Goal: Information Seeking & Learning: Find contact information

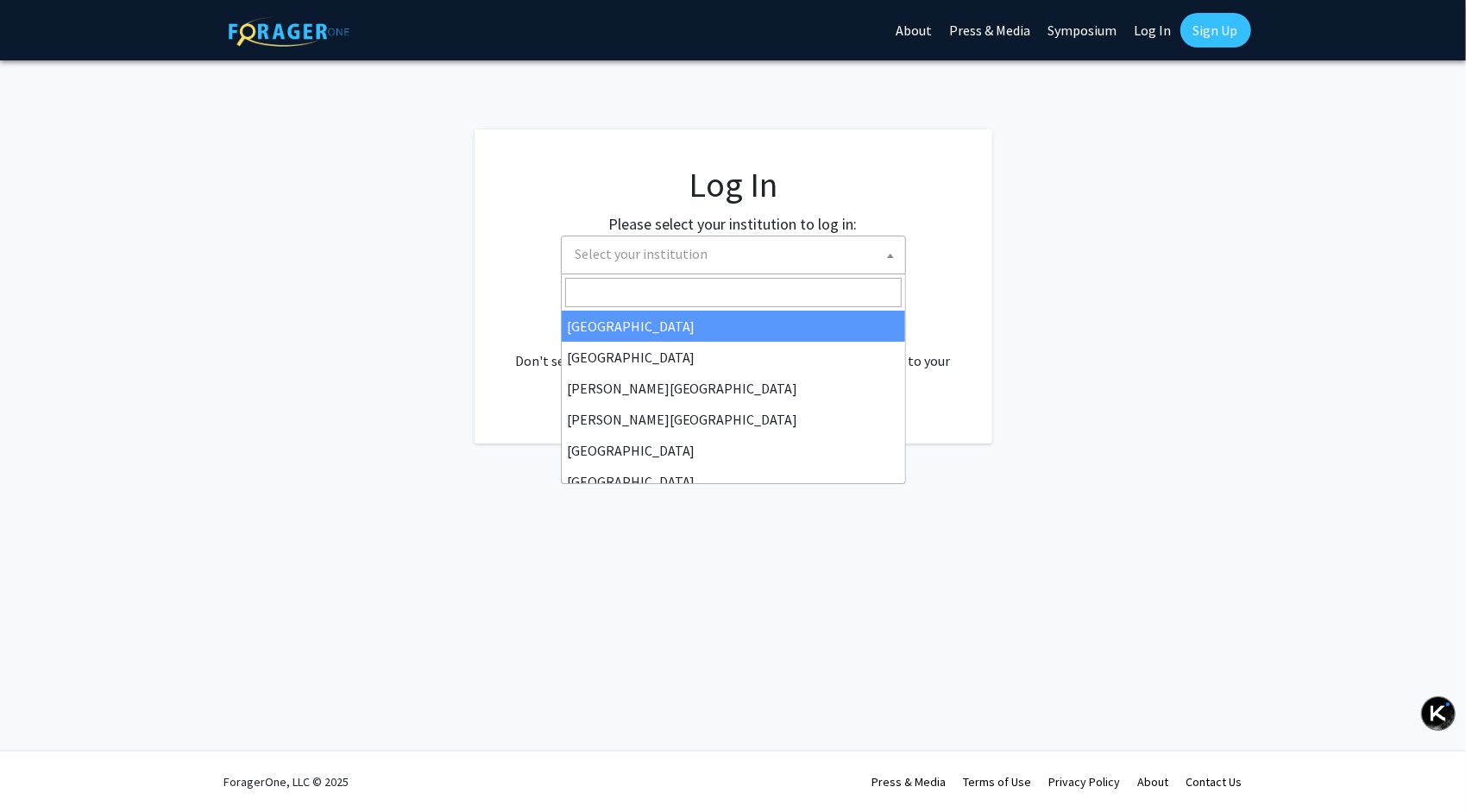
click at [710, 257] on span "Select your institution" at bounding box center [736, 254] width 336 height 35
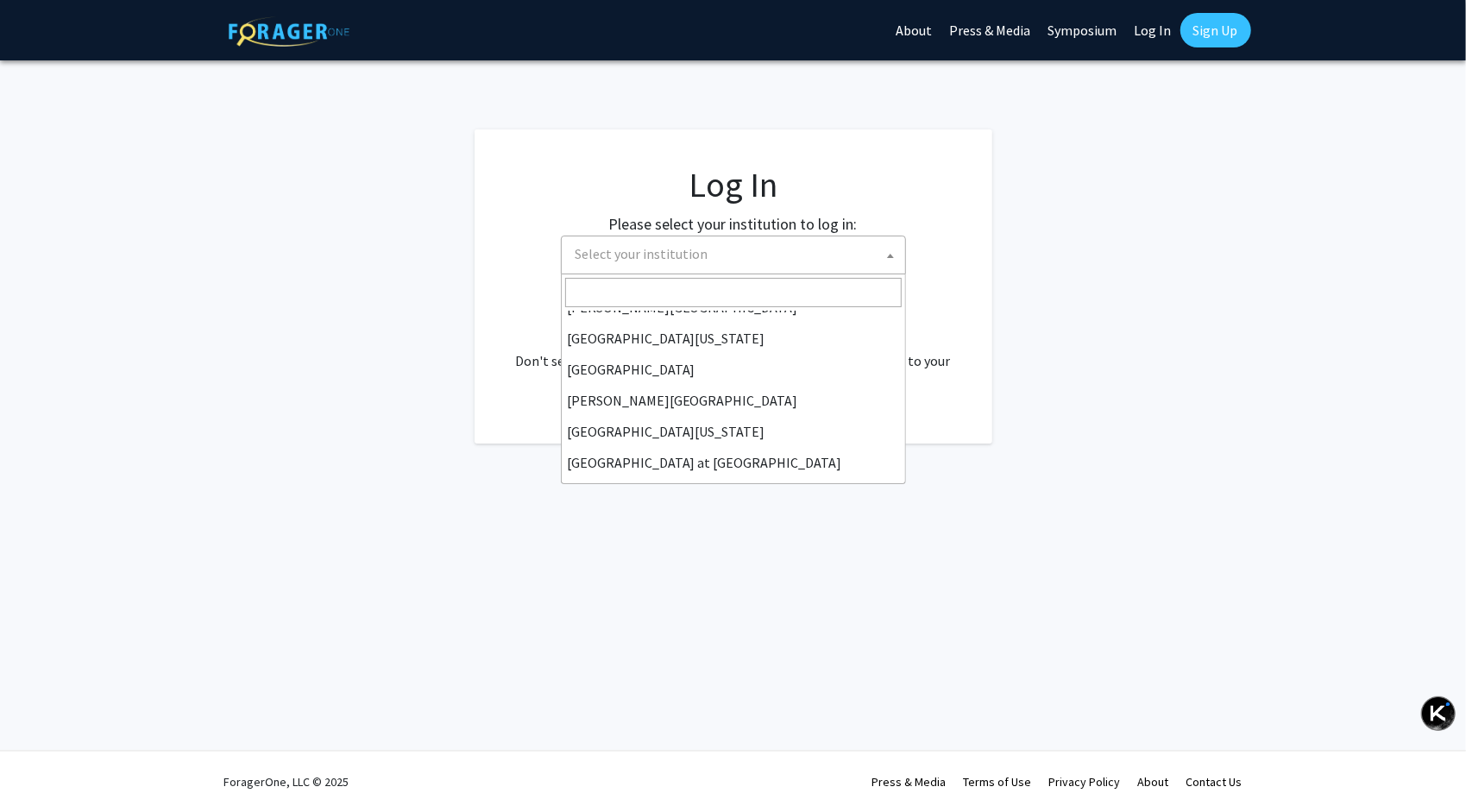
scroll to position [517, 0]
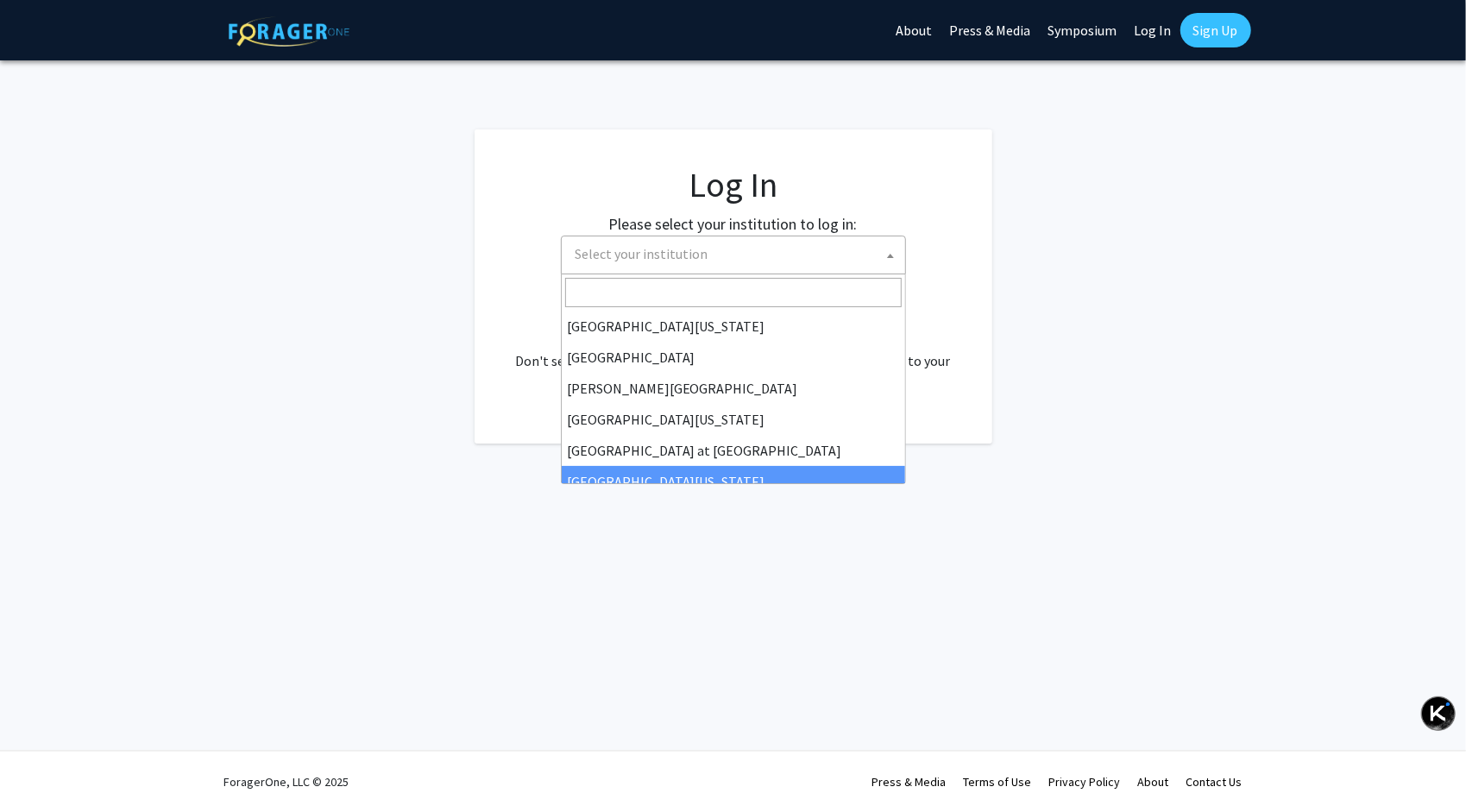
select select "13"
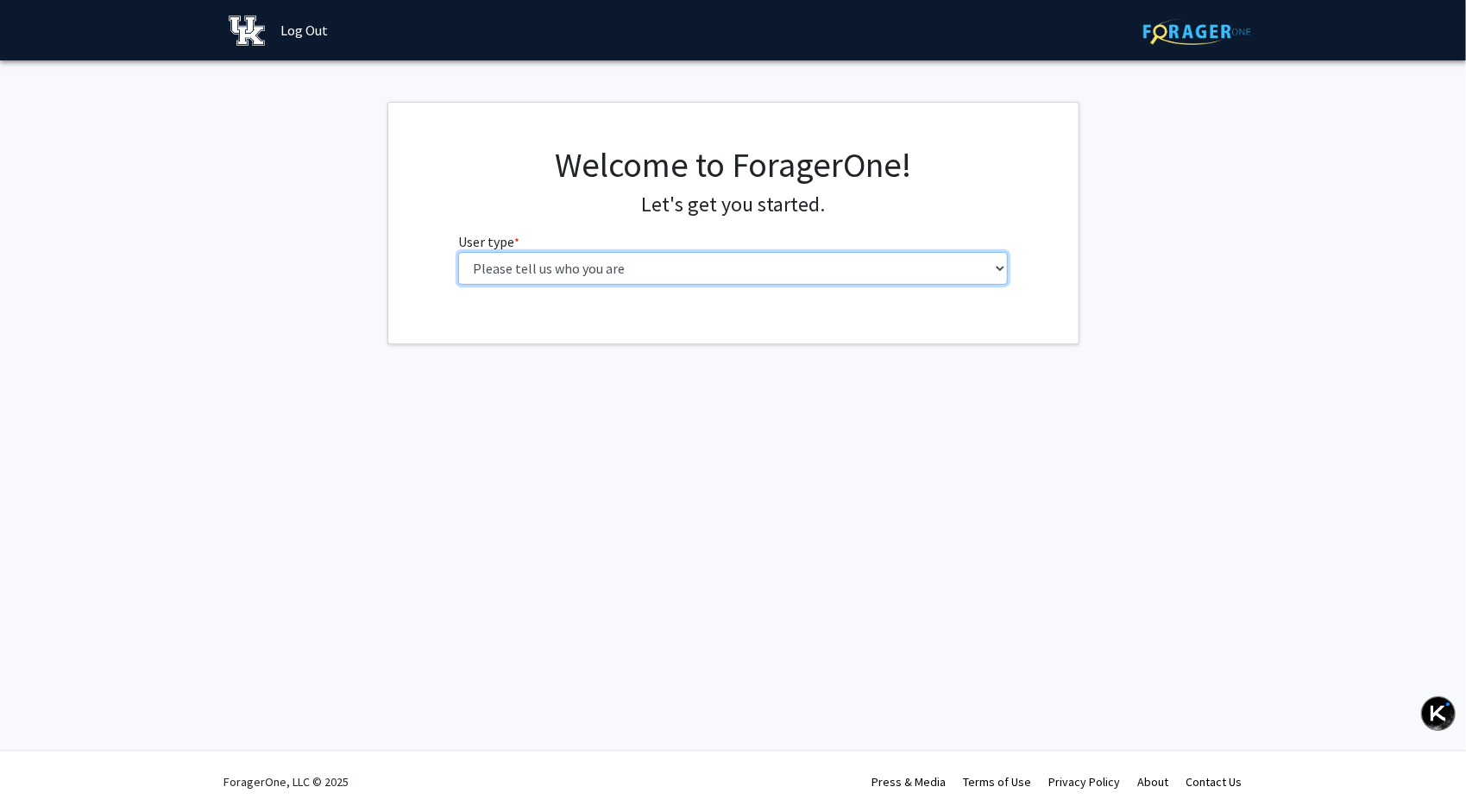
click at [754, 264] on select "Please tell us who you are Undergraduate Student Master's Student Doctoral Cand…" at bounding box center [733, 268] width 550 height 32
select select "1: undergrad"
click at [458, 252] on select "Please tell us who you are Undergraduate Student Master's Student Doctoral Cand…" at bounding box center [733, 268] width 550 height 32
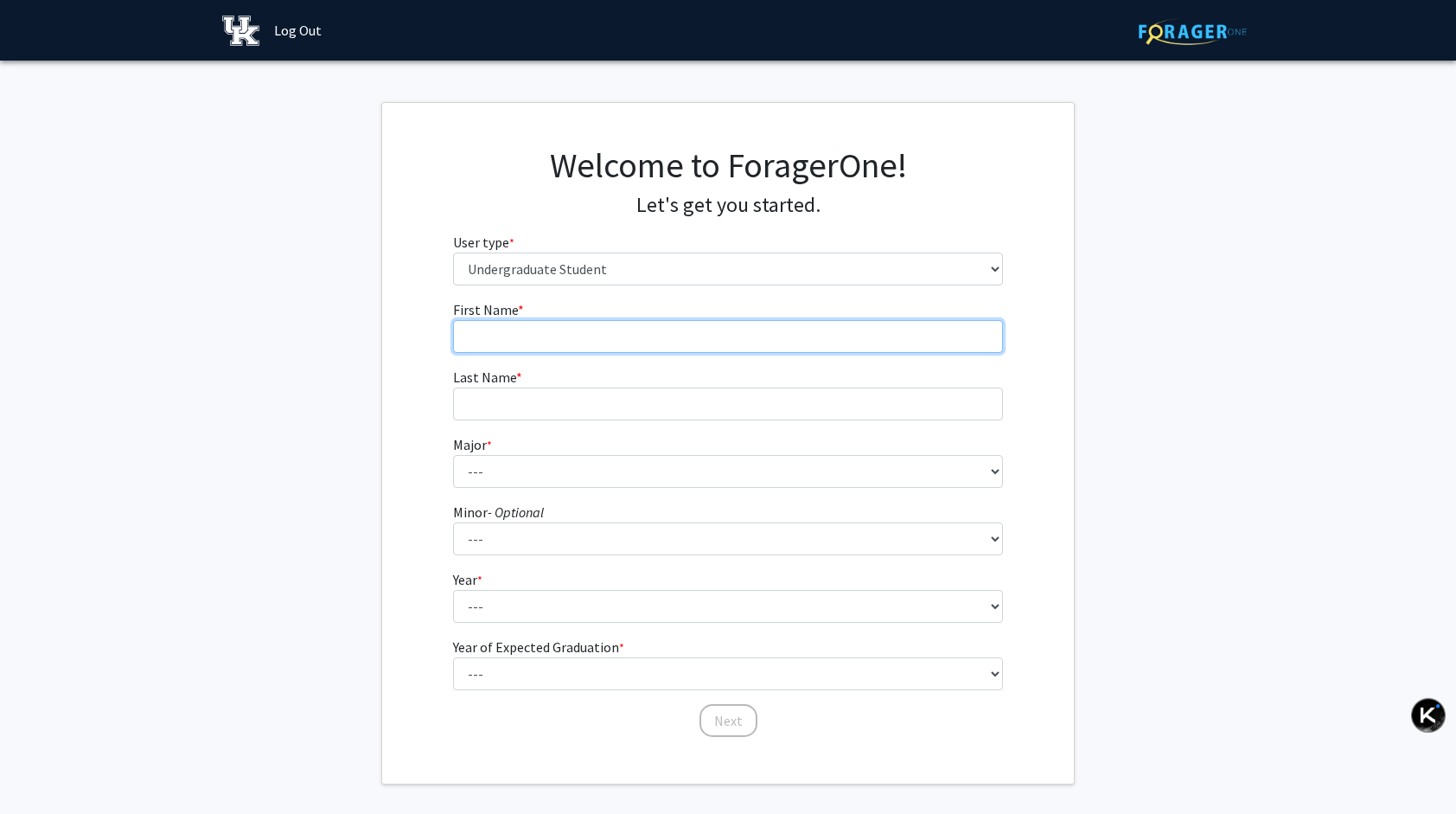
click at [752, 336] on input "First Name * required" at bounding box center [728, 336] width 551 height 32
type input "Xianli"
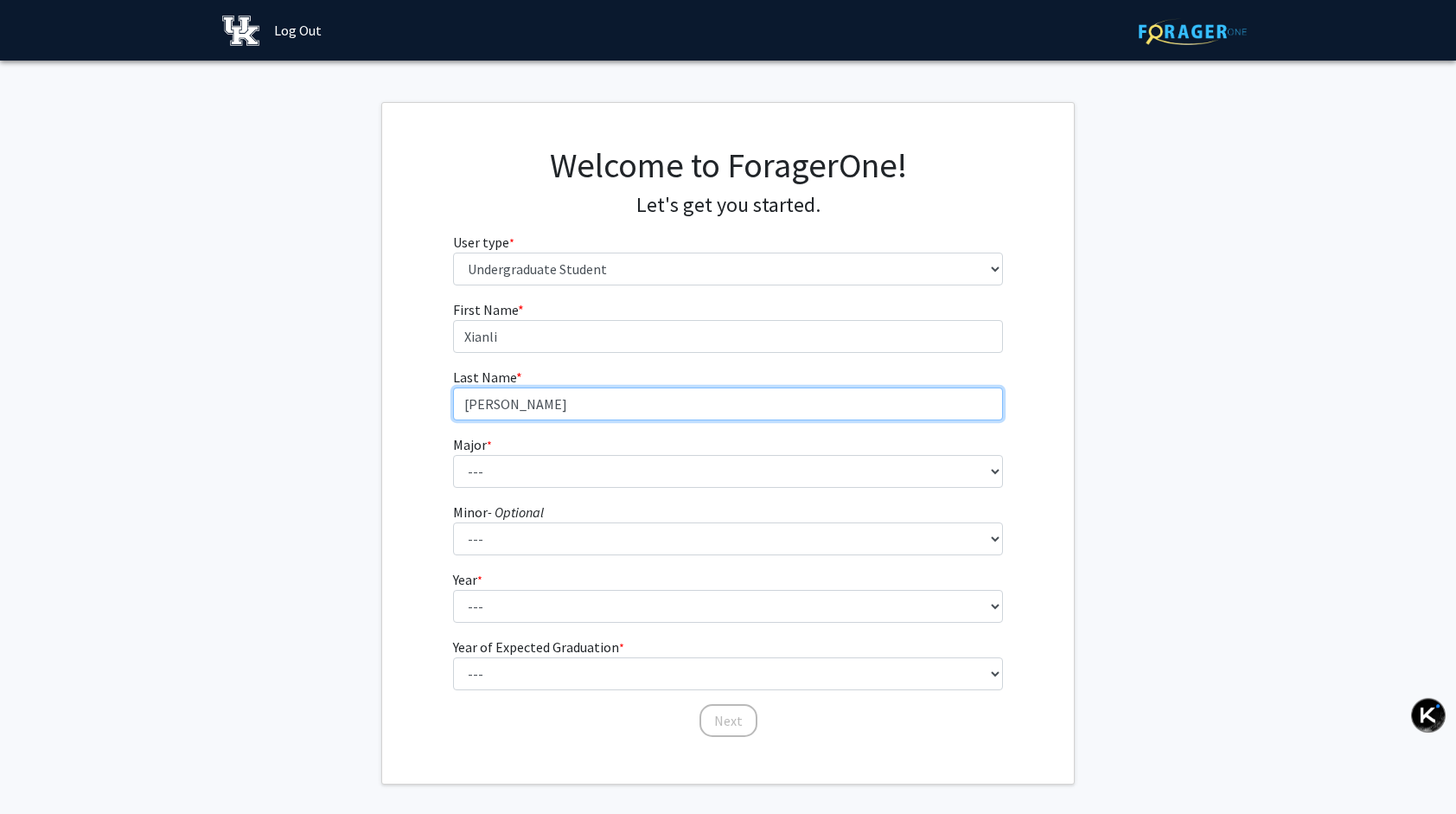
type input "[PERSON_NAME]"
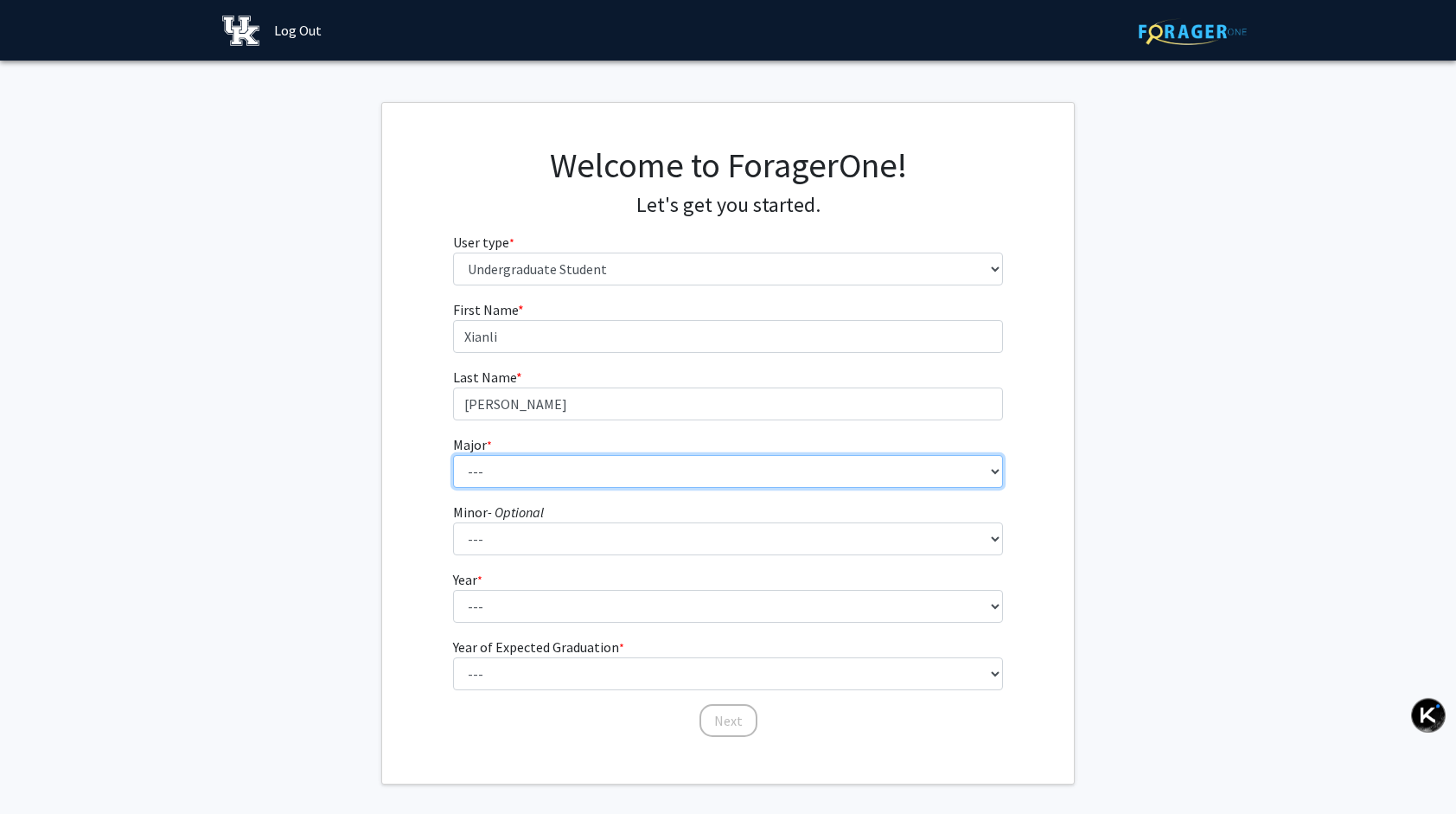
click at [611, 470] on select "--- Accounting Aerospace Engineering African American & Africana Studies Agricu…" at bounding box center [728, 470] width 551 height 32
select select "85: 922"
click at [453, 455] on select "--- Accounting Aerospace Engineering African American & Africana Studies Agricu…" at bounding box center [728, 470] width 551 height 32
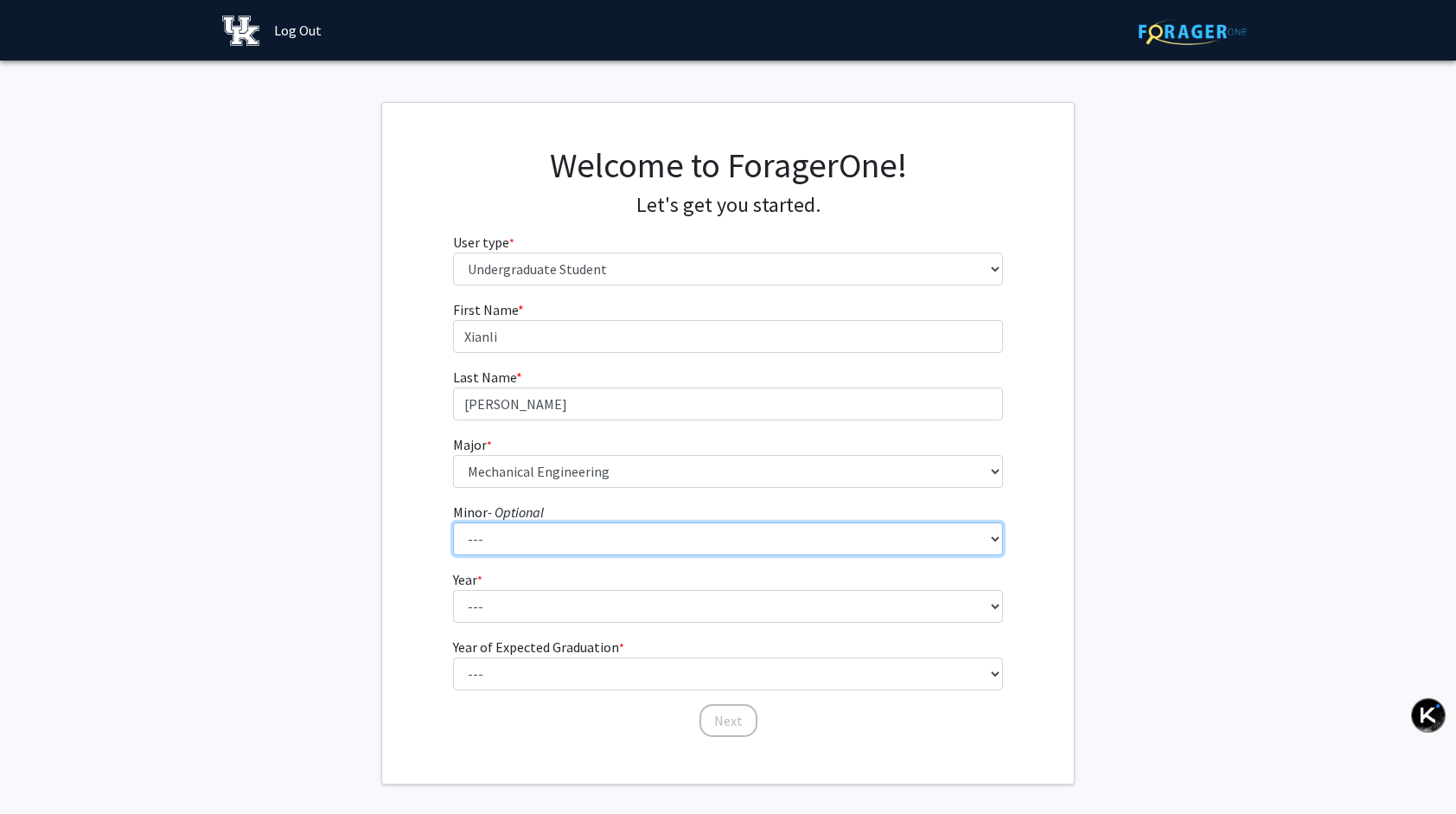
click at [621, 534] on select "--- African American & Africana Studies Agricultural Economics American Studies…" at bounding box center [728, 538] width 551 height 32
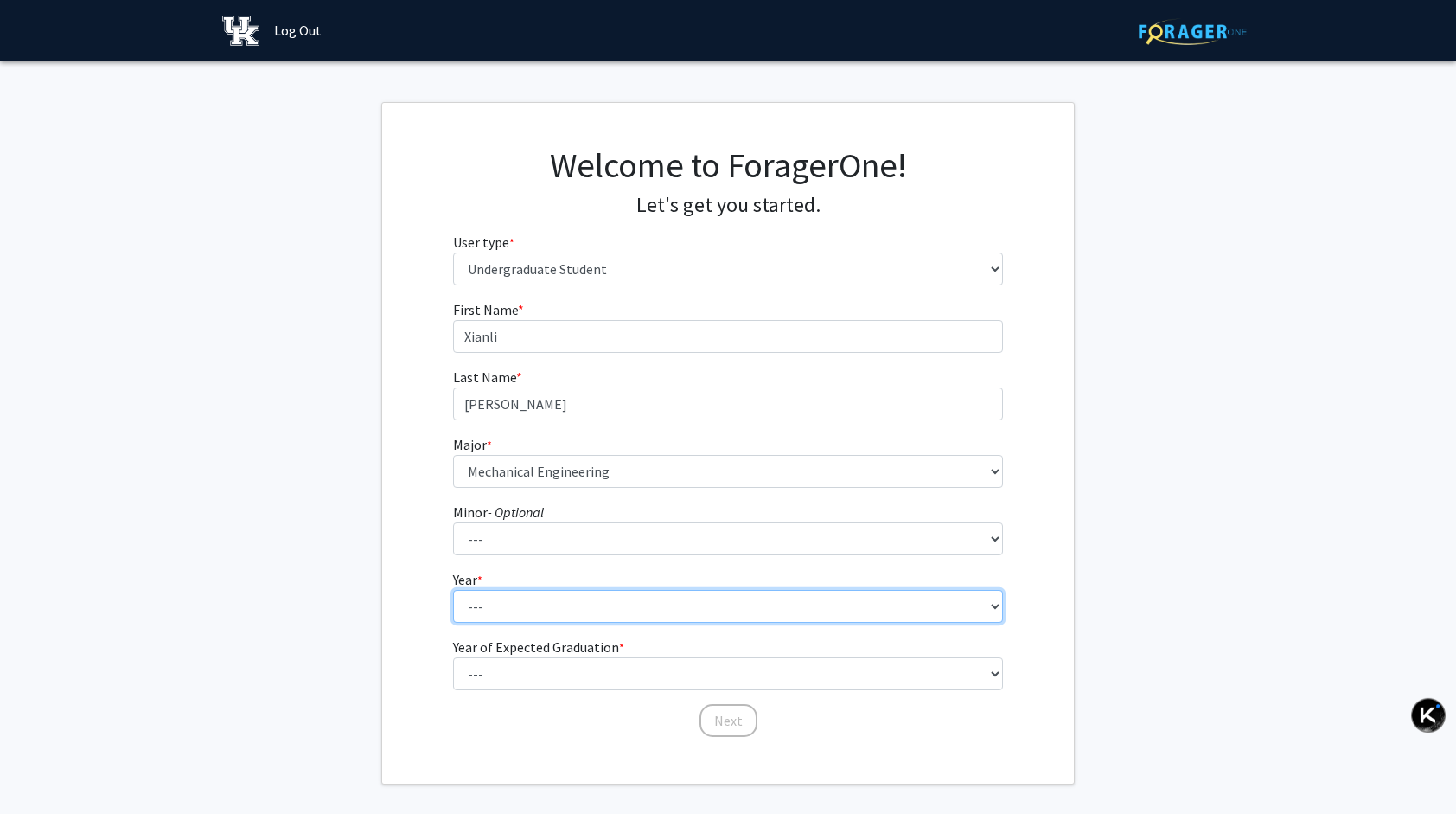
click at [619, 614] on select "--- First-year Sophomore Junior Senior Postbaccalaureate Certificate" at bounding box center [728, 606] width 551 height 32
select select "2: sophomore"
click at [453, 590] on select "--- First-year Sophomore Junior Senior Postbaccalaureate Certificate" at bounding box center [728, 606] width 551 height 32
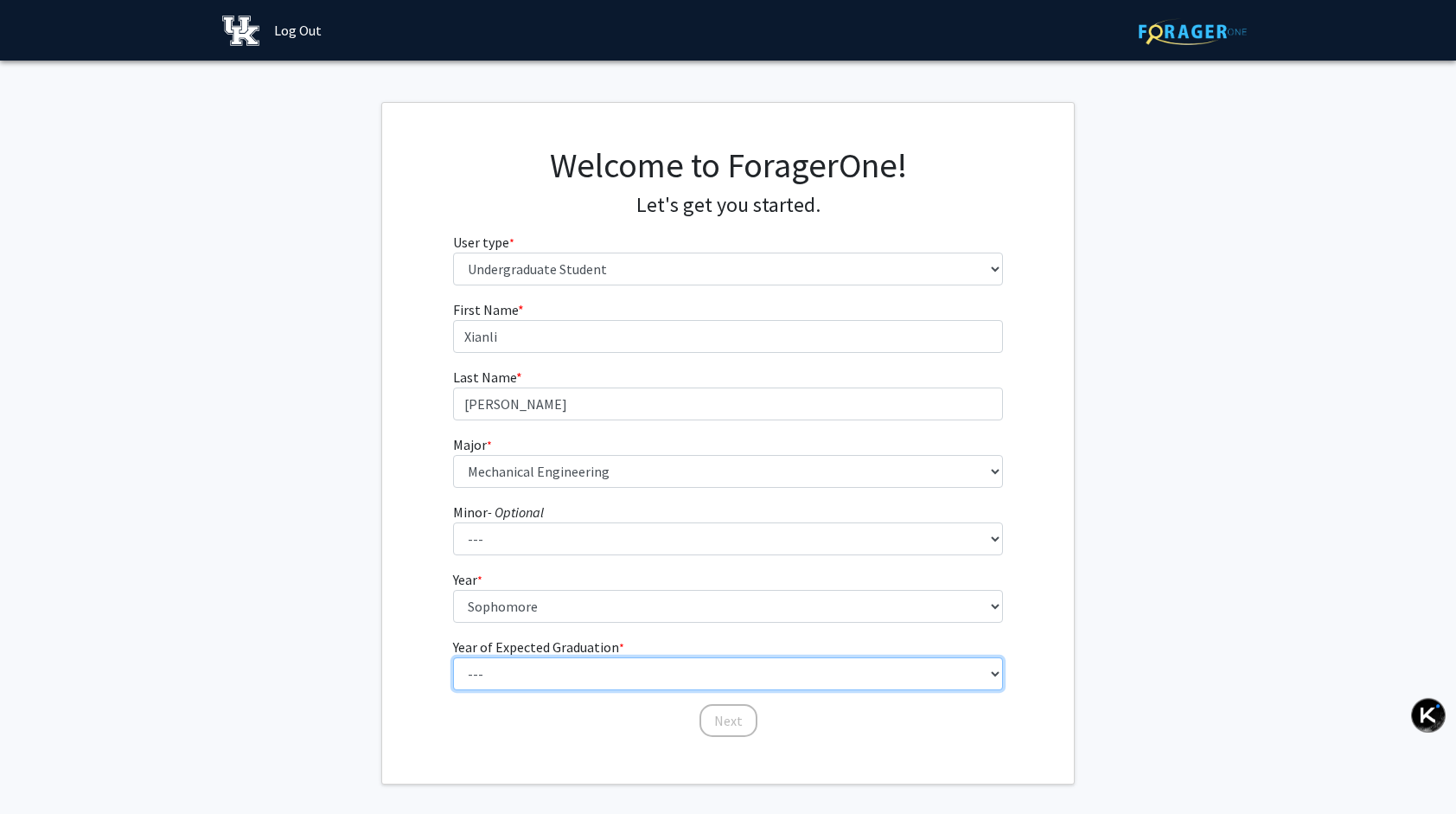
click at [615, 670] on select "--- 2025 2026 2027 2028 2029 2030 2031 2032 2033 2034" at bounding box center [728, 673] width 551 height 32
click at [453, 657] on select "--- 2025 2026 2027 2028 2029 2030 2031 2032 2033 2034" at bounding box center [728, 673] width 551 height 32
click at [624, 678] on select "--- 2025 2026 2027 2028 2029 2030 2031 2032 2033 2034" at bounding box center [728, 673] width 551 height 32
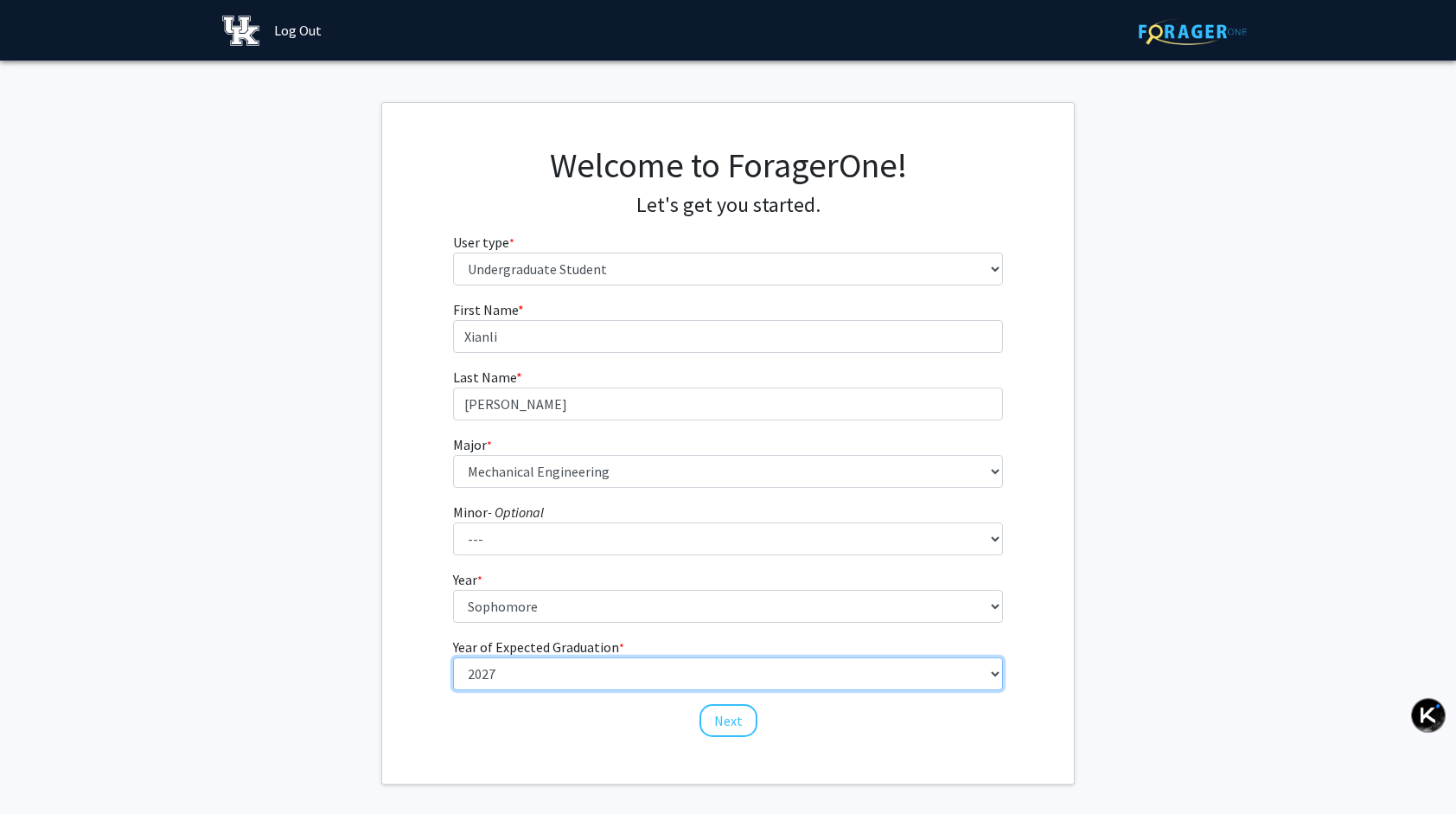
select select "4: 2028"
click at [453, 657] on select "--- 2025 2026 2027 2028 2029 2030 2031 2032 2033 2034" at bounding box center [728, 673] width 551 height 32
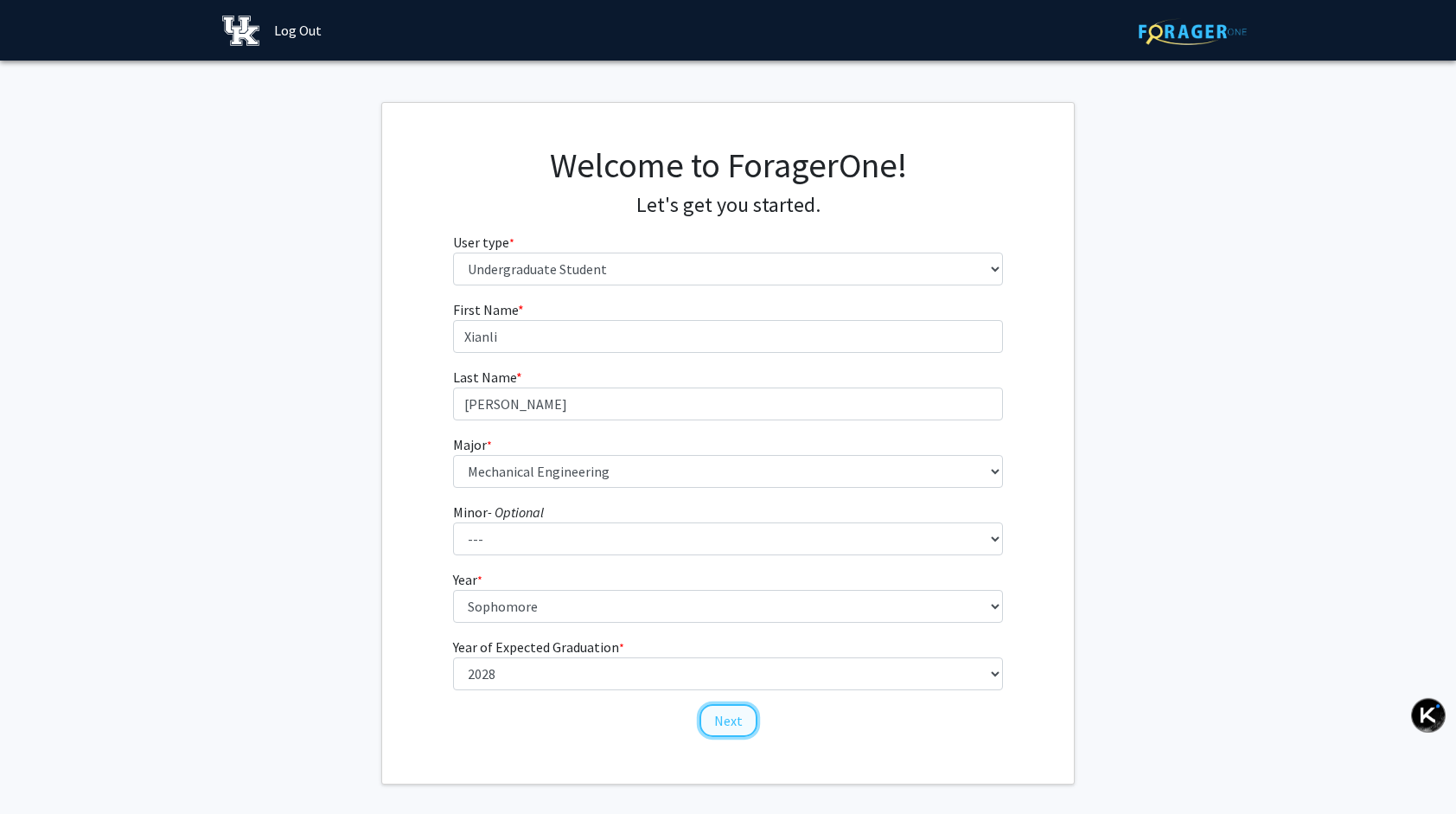
click at [735, 712] on button "Next" at bounding box center [728, 720] width 58 height 32
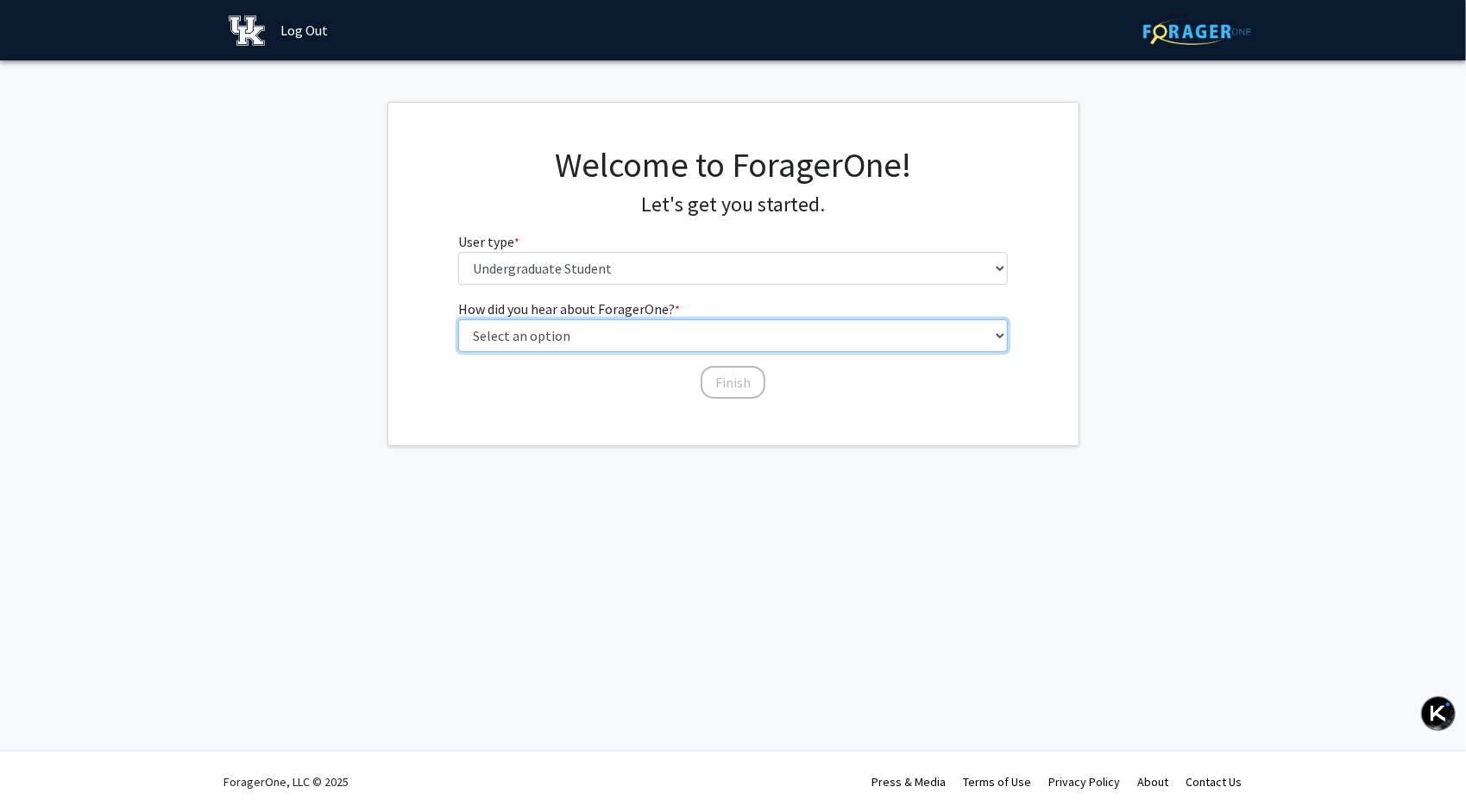
click at [659, 329] on select "Select an option Peer/student recommendation Faculty/staff recommendation Unive…" at bounding box center [733, 335] width 550 height 32
select select "3: university_website"
click at [458, 320] on select "Select an option Peer/student recommendation Faculty/staff recommendation Unive…" at bounding box center [733, 335] width 550 height 32
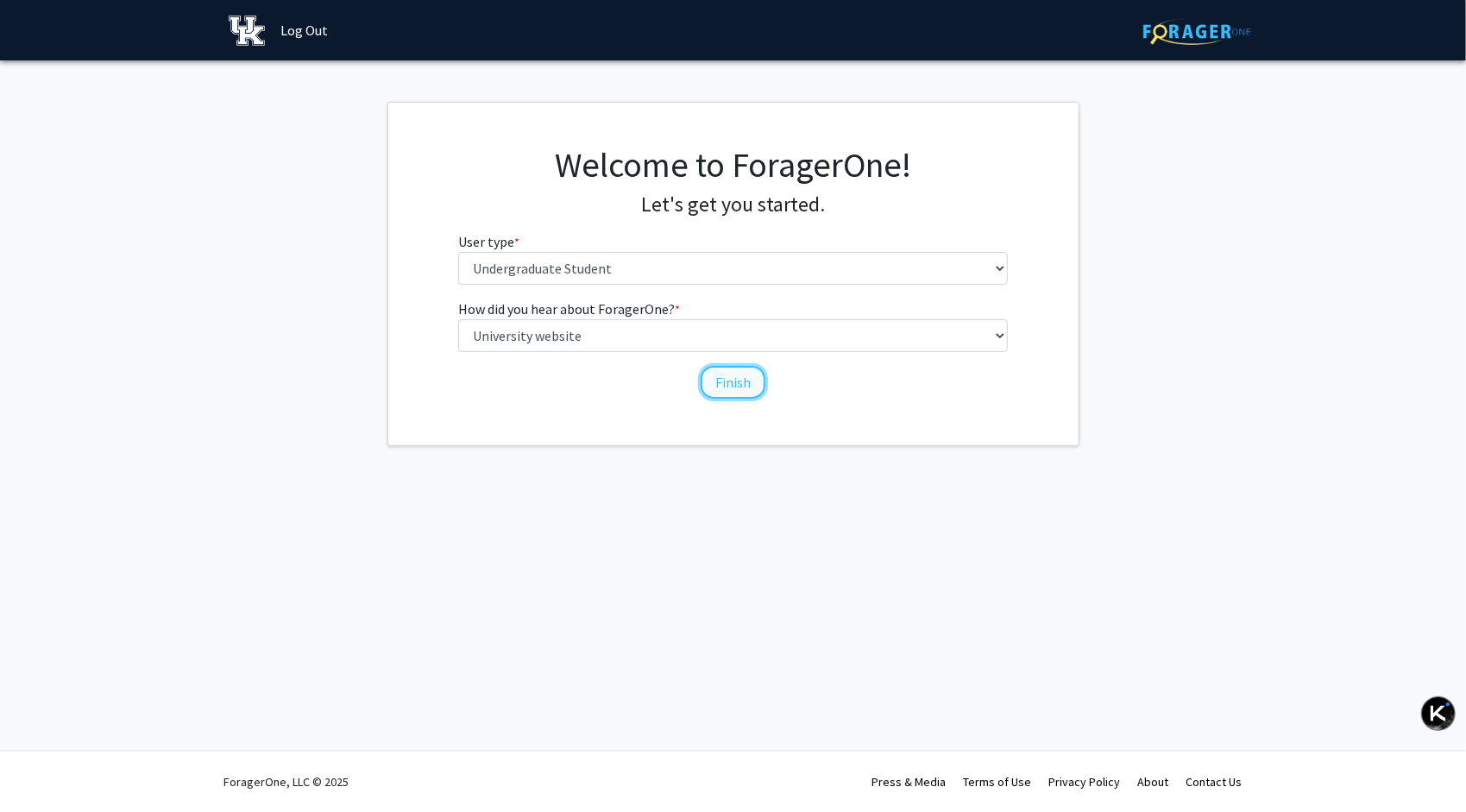
click at [728, 383] on button "Finish" at bounding box center [733, 382] width 65 height 32
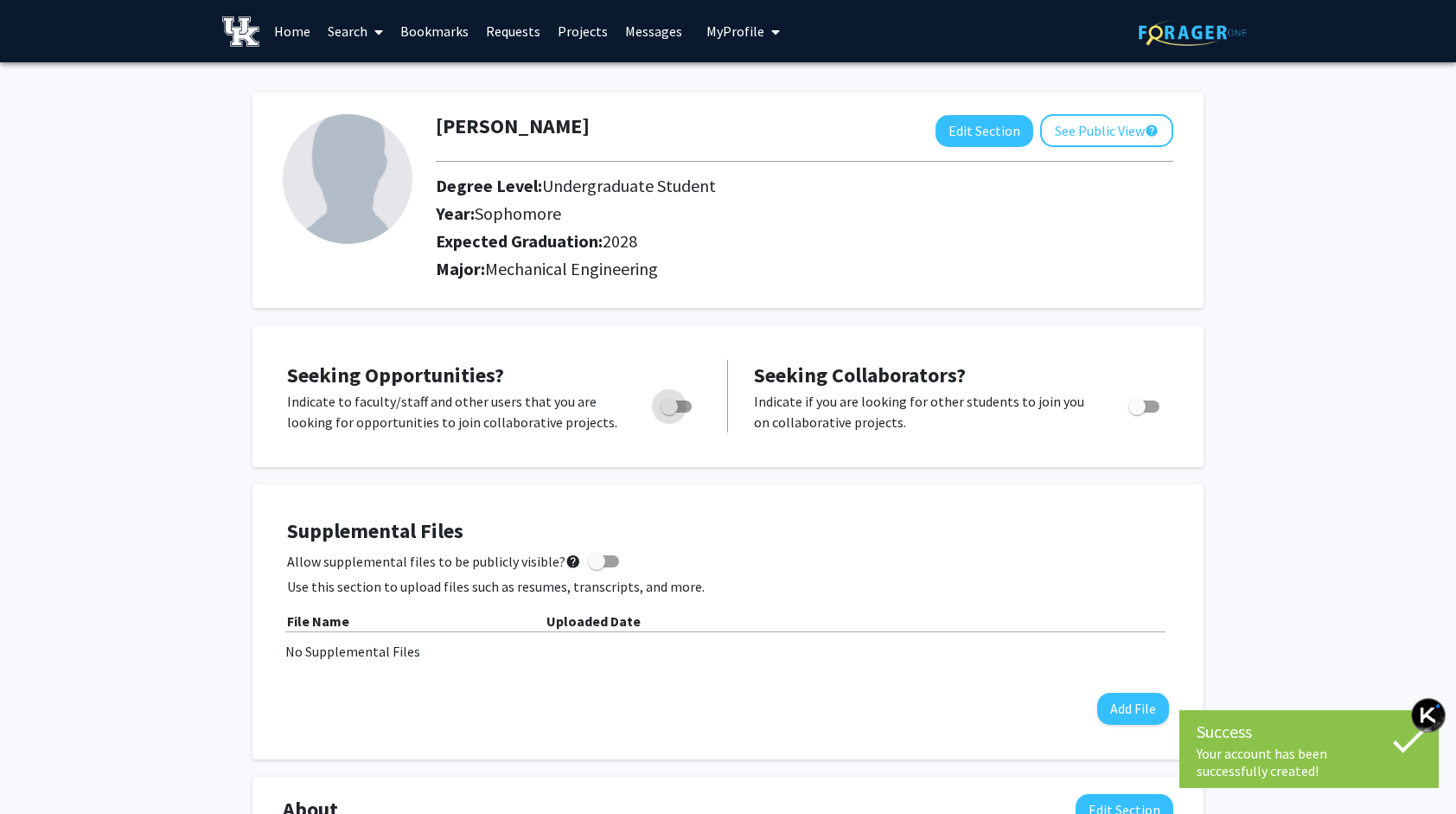
click at [673, 407] on span "Toggle" at bounding box center [668, 407] width 18 height 18
click at [669, 412] on input "Are you actively seeking opportunities?" at bounding box center [668, 412] width 1 height 1
checkbox input "true"
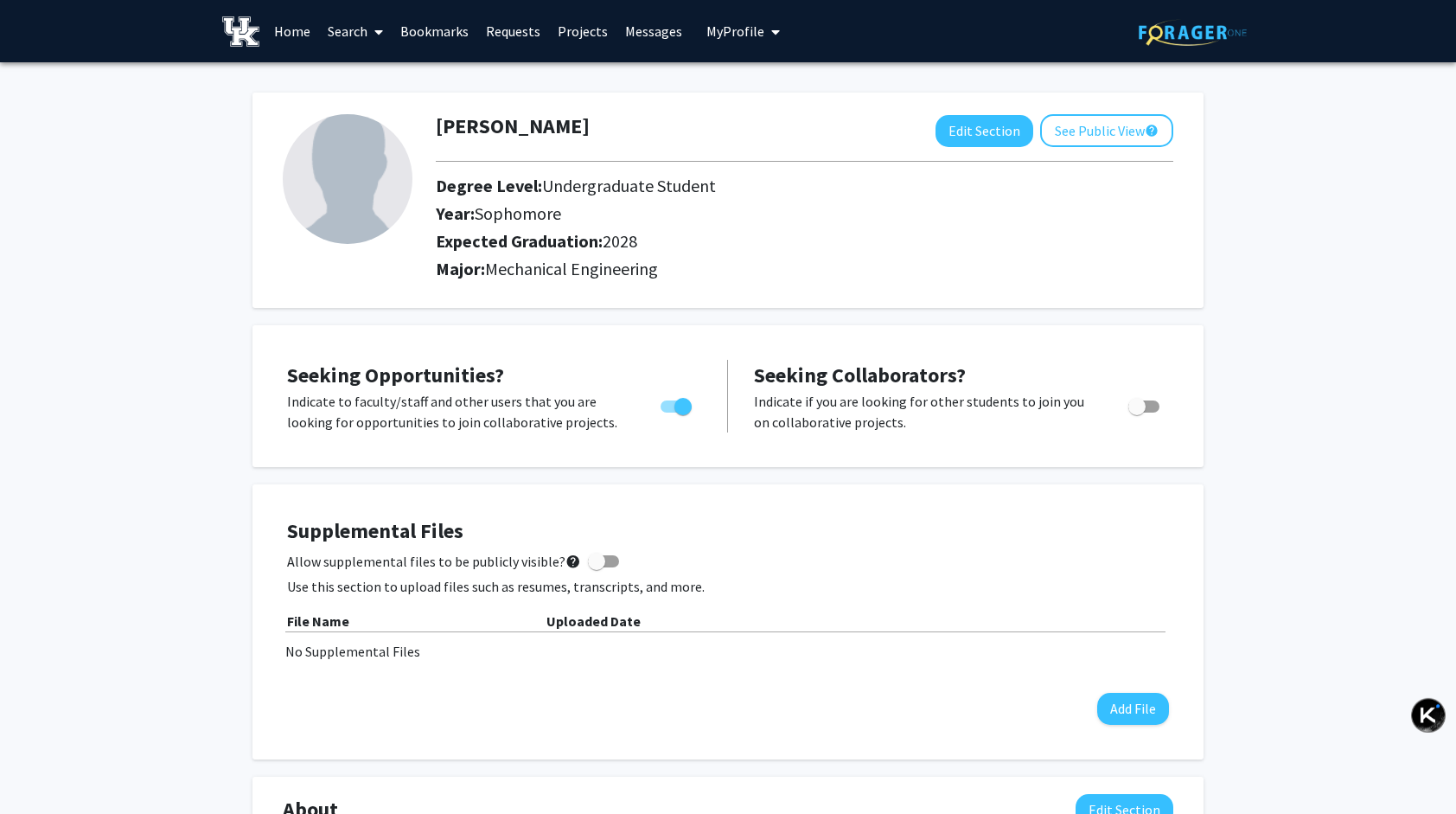
click at [585, 25] on link "Projects" at bounding box center [582, 31] width 68 height 60
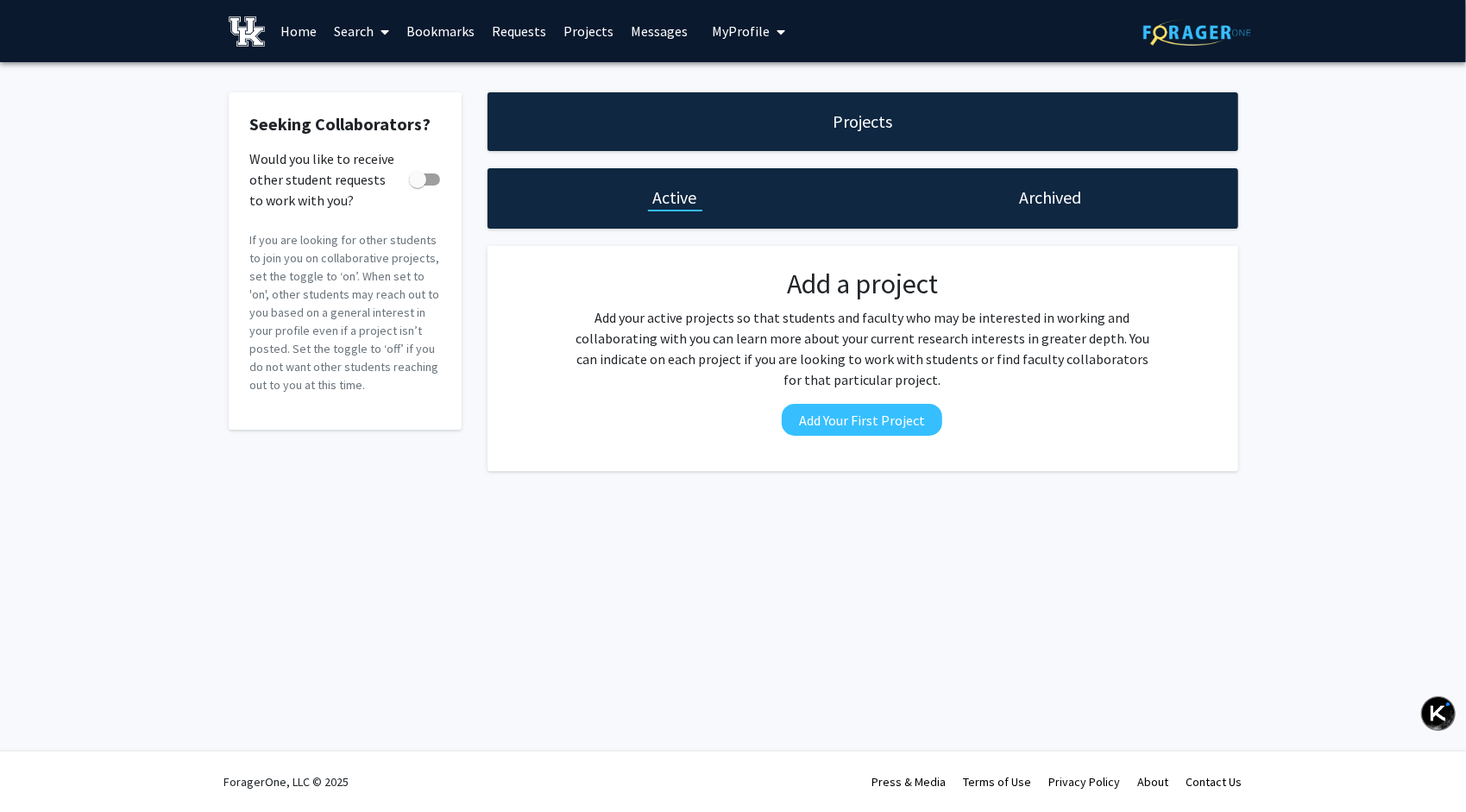
click at [304, 33] on link "Home" at bounding box center [298, 30] width 54 height 60
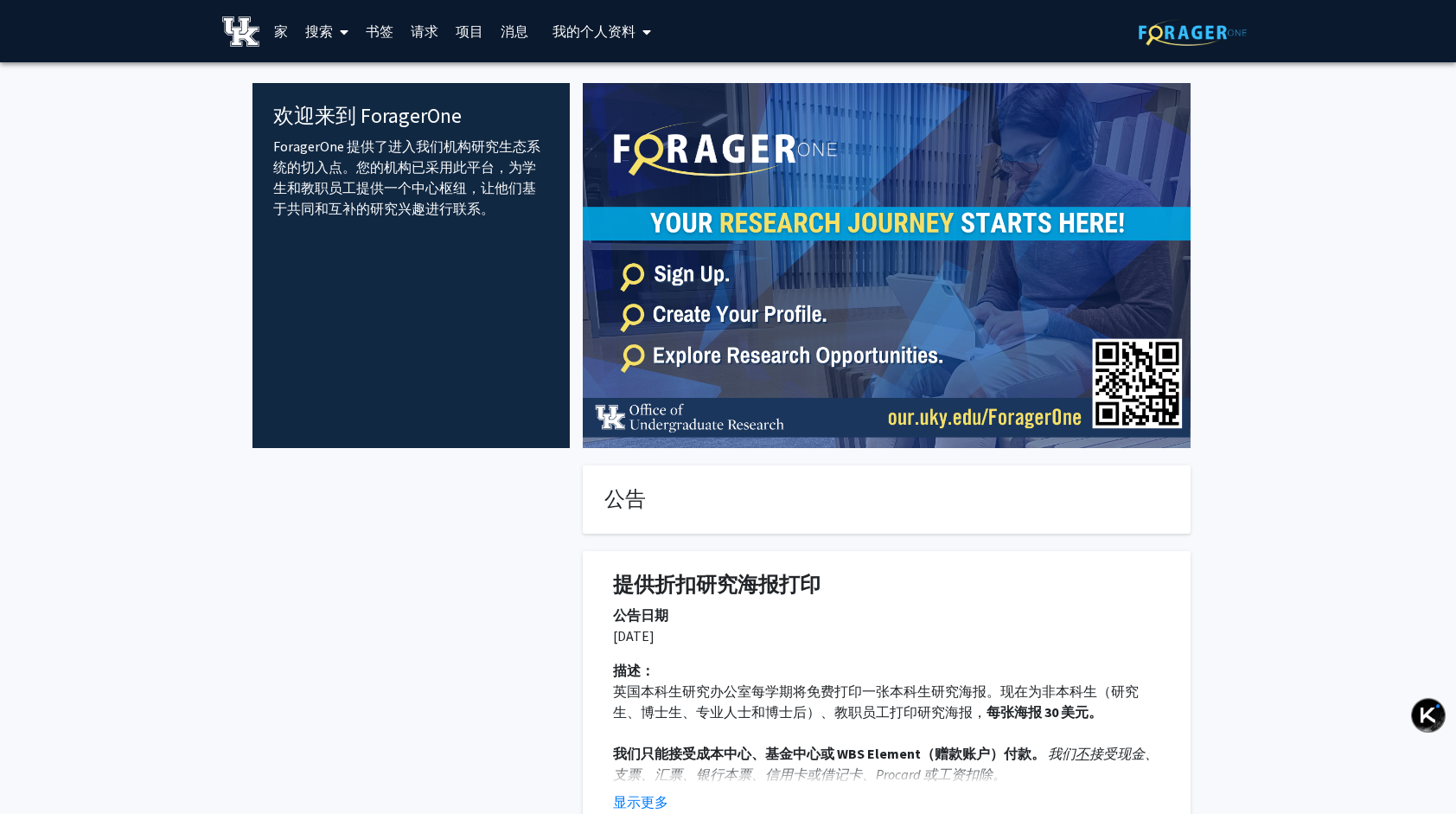
click at [412, 27] on font "请求" at bounding box center [425, 31] width 28 height 18
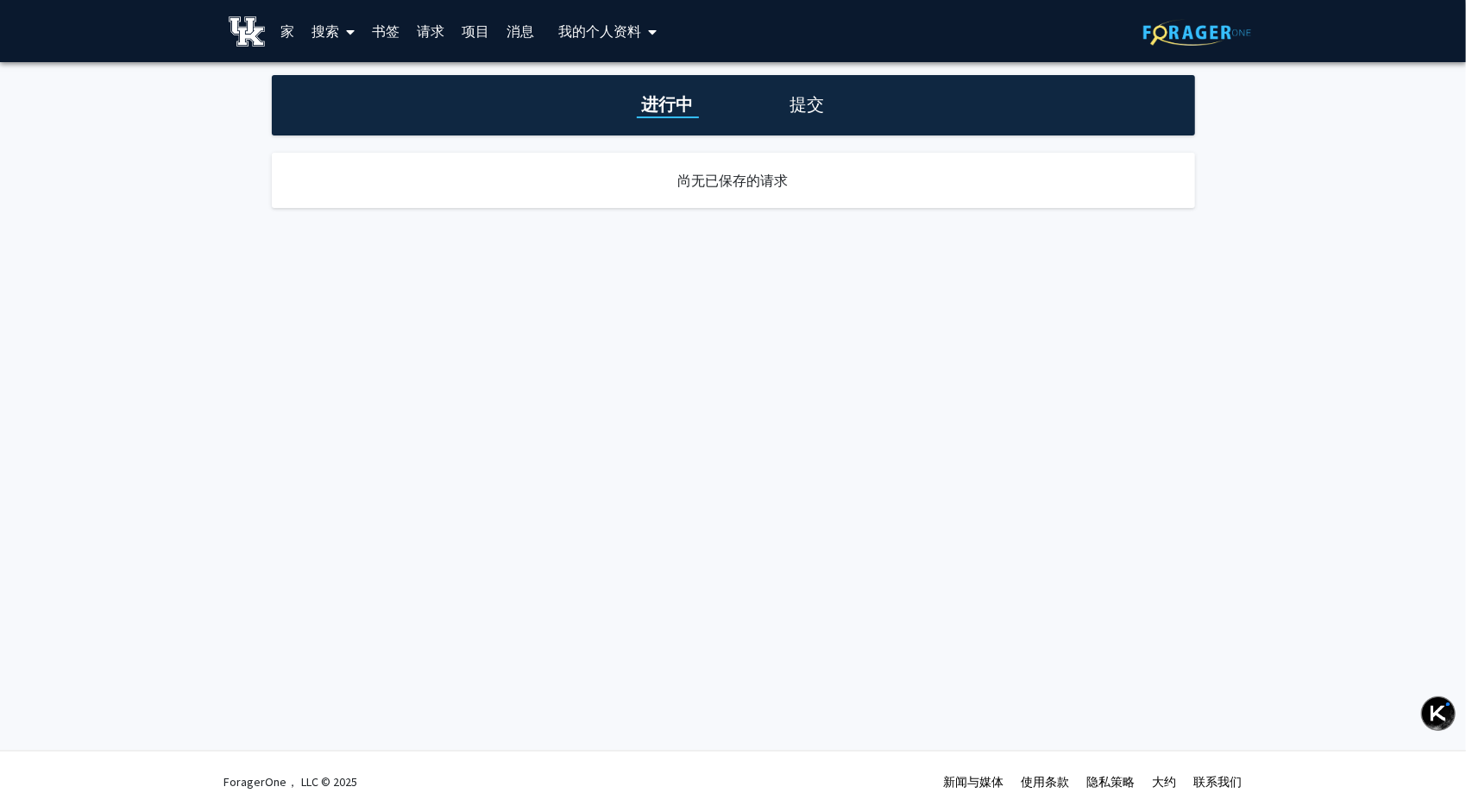
click at [463, 26] on link "项目" at bounding box center [475, 30] width 45 height 60
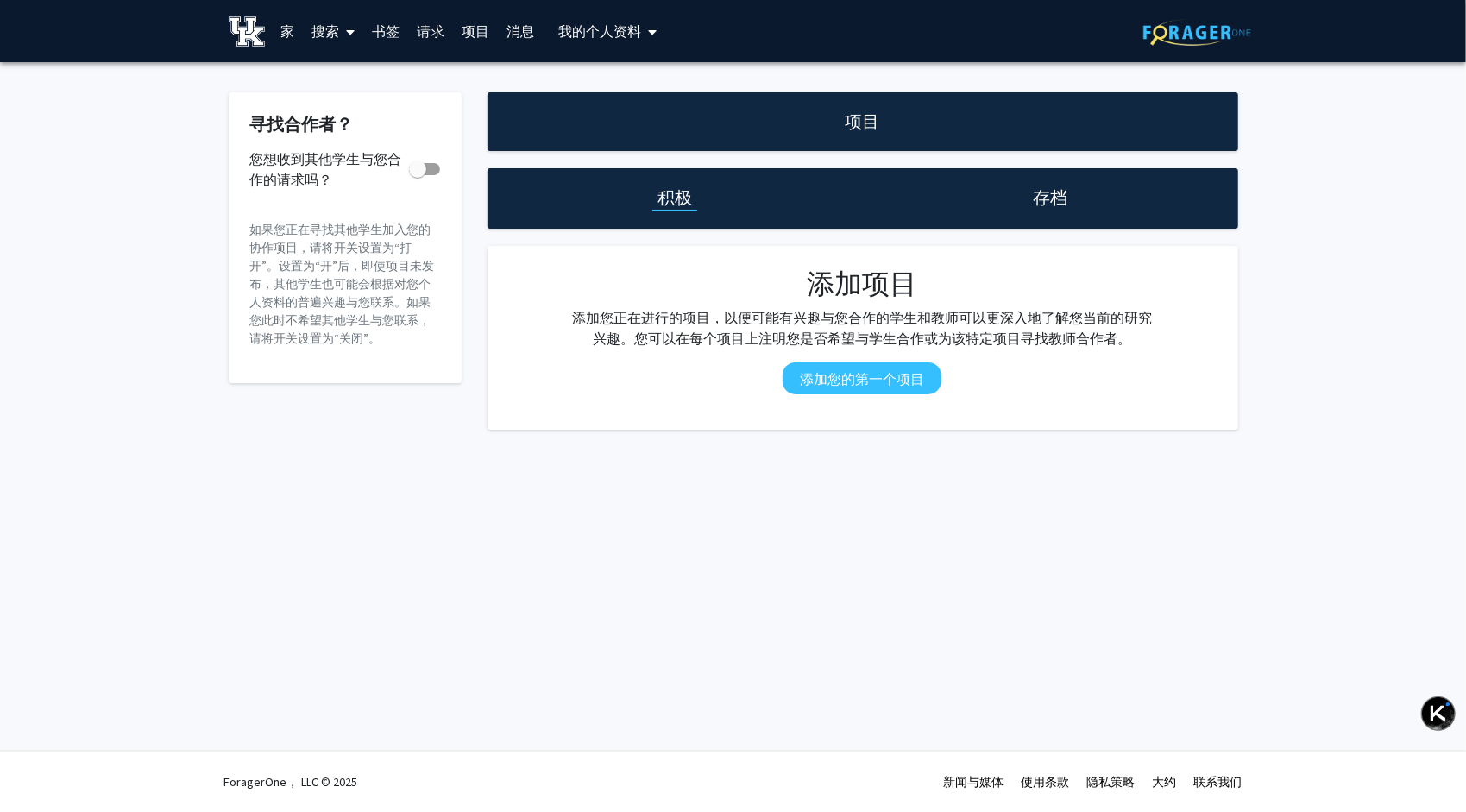
click at [384, 33] on link "书签" at bounding box center [385, 30] width 45 height 60
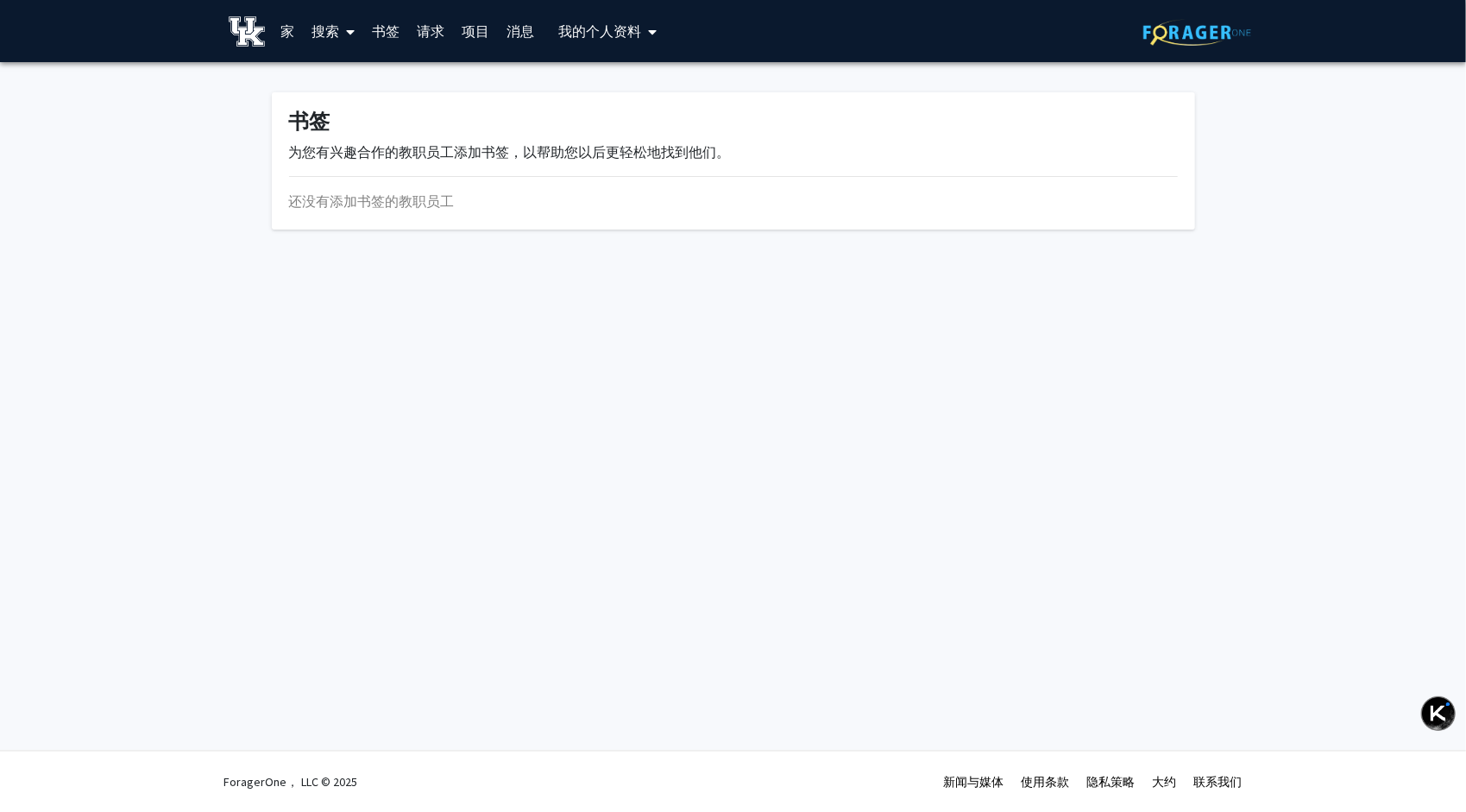
click at [466, 31] on link "项目" at bounding box center [475, 30] width 45 height 60
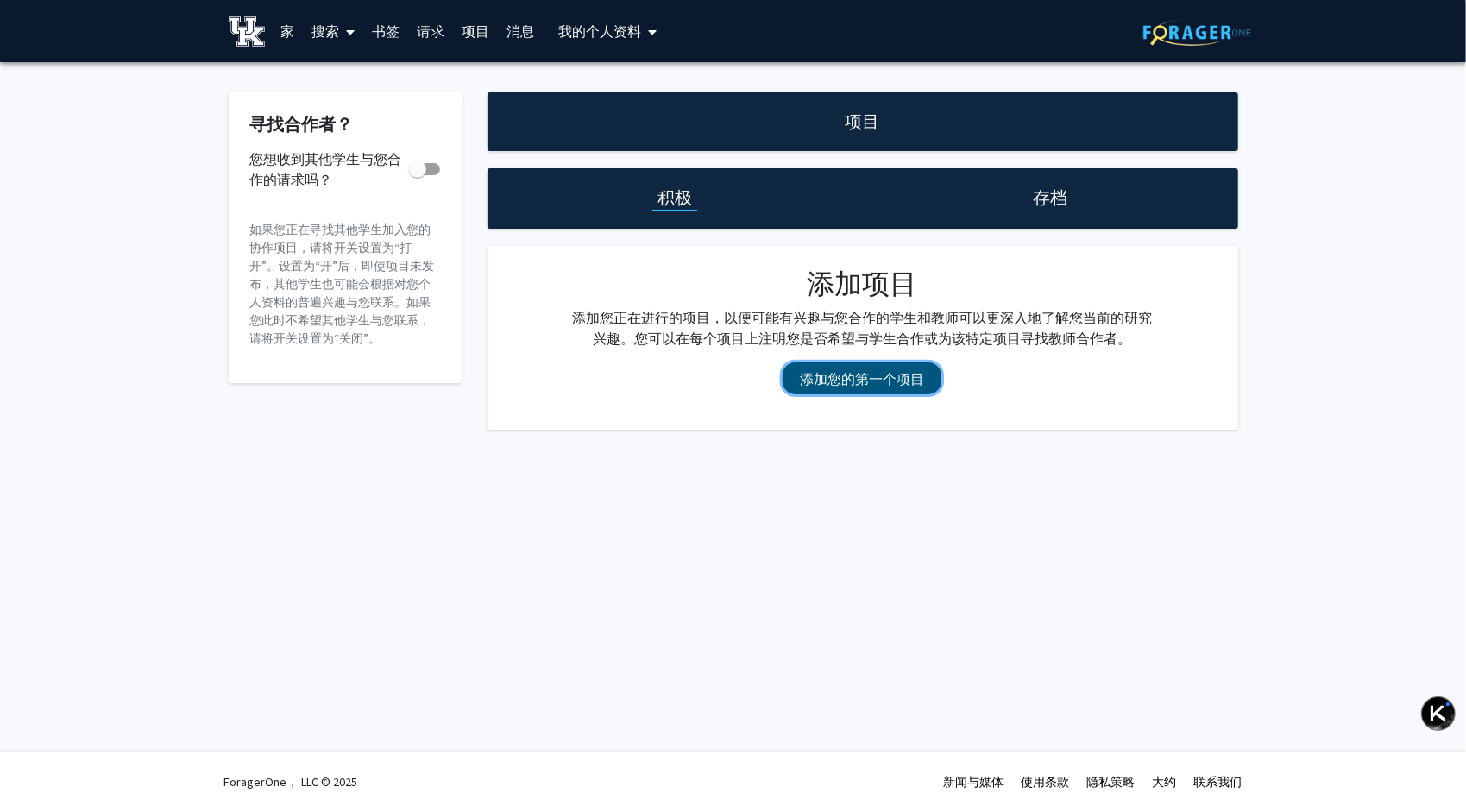
click at [869, 373] on button "添加您的第一个项目" at bounding box center [862, 378] width 159 height 32
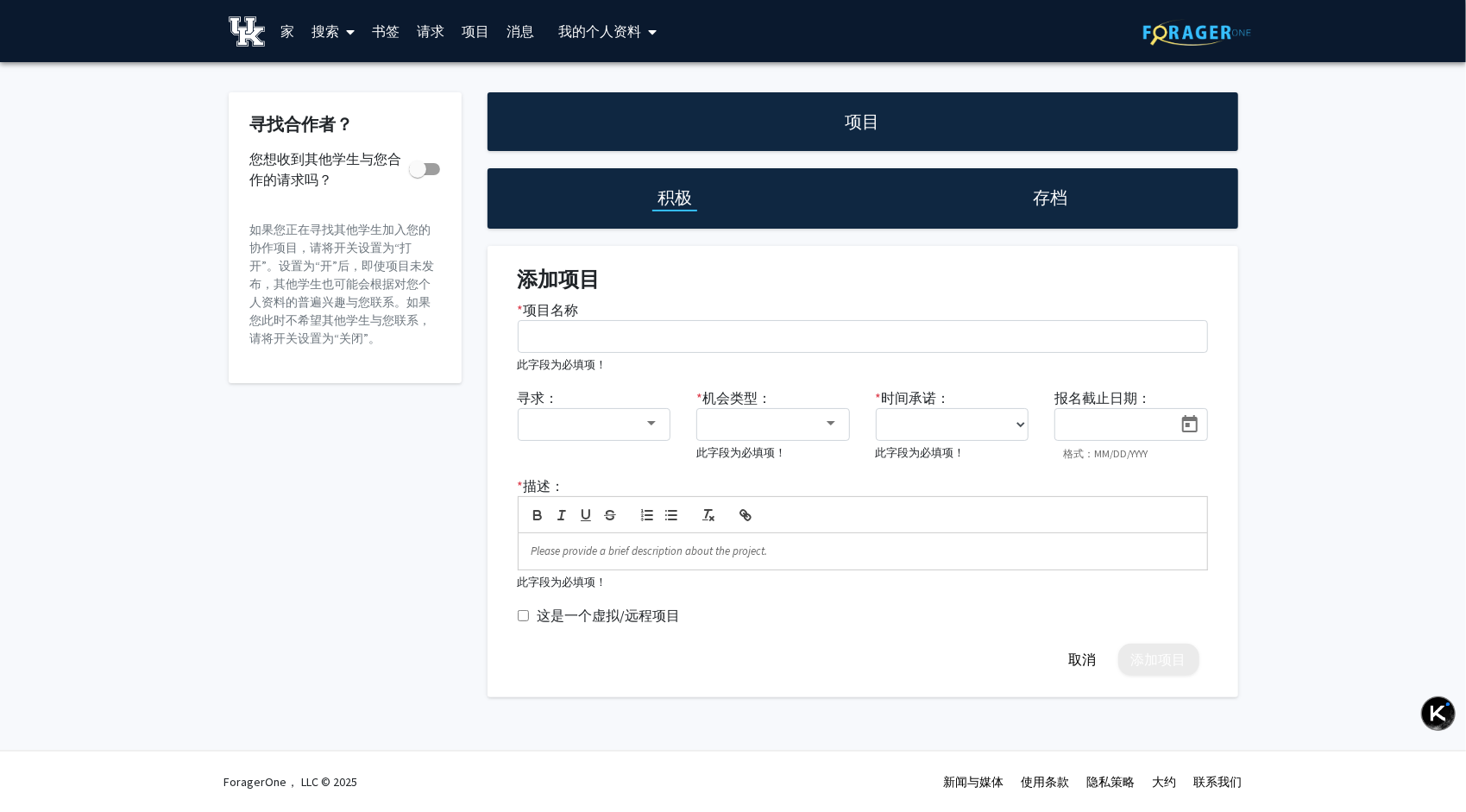
click at [322, 22] on font "搜索" at bounding box center [325, 30] width 28 height 18
click at [353, 120] on span "学生" at bounding box center [343, 114] width 79 height 34
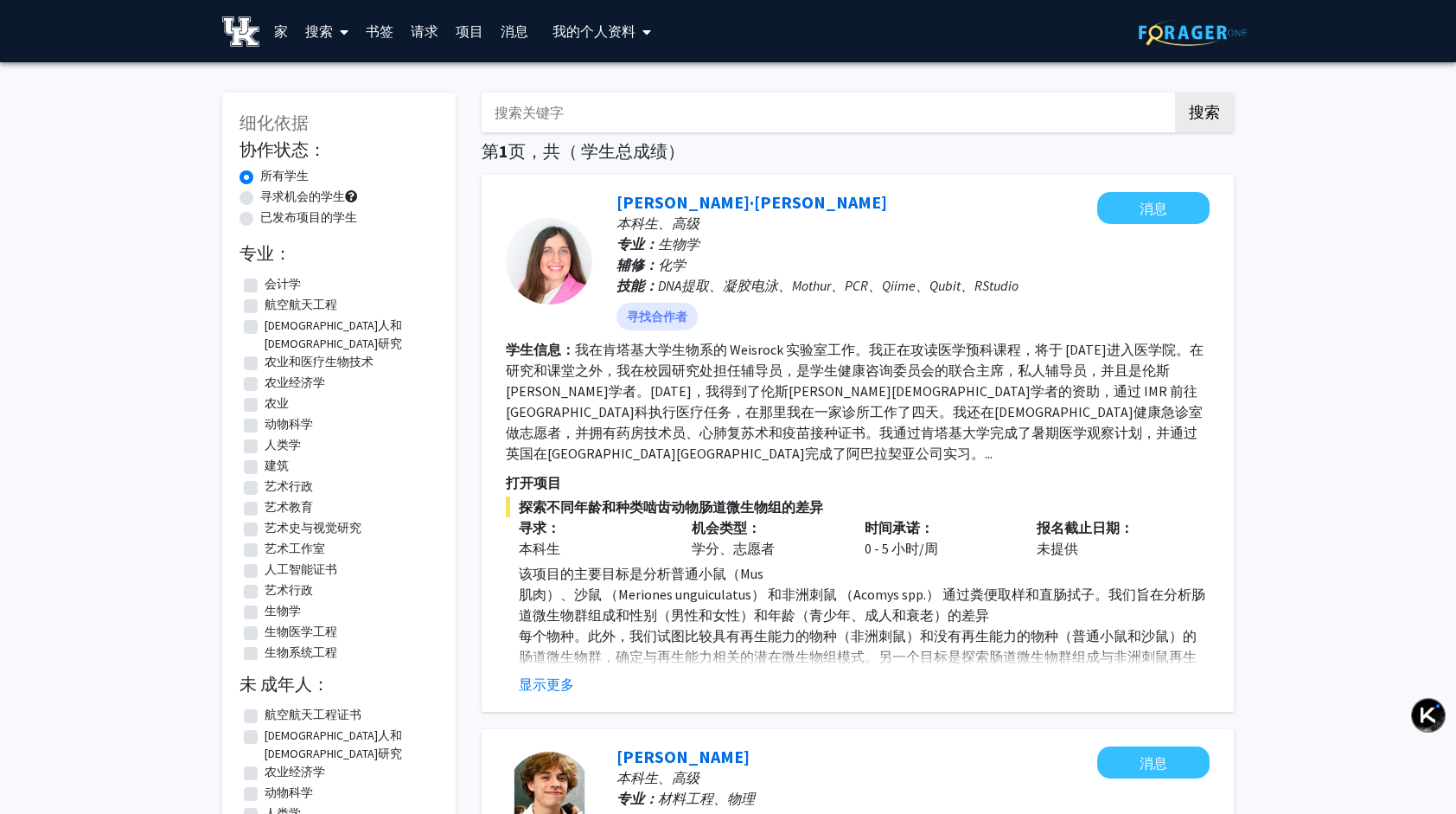
drag, startPoint x: 930, startPoint y: 380, endPoint x: 678, endPoint y: 77, distance: 394.1
click at [322, 26] on font "搜索" at bounding box center [319, 31] width 28 height 18
click at [329, 86] on span "教职员工" at bounding box center [350, 79] width 107 height 34
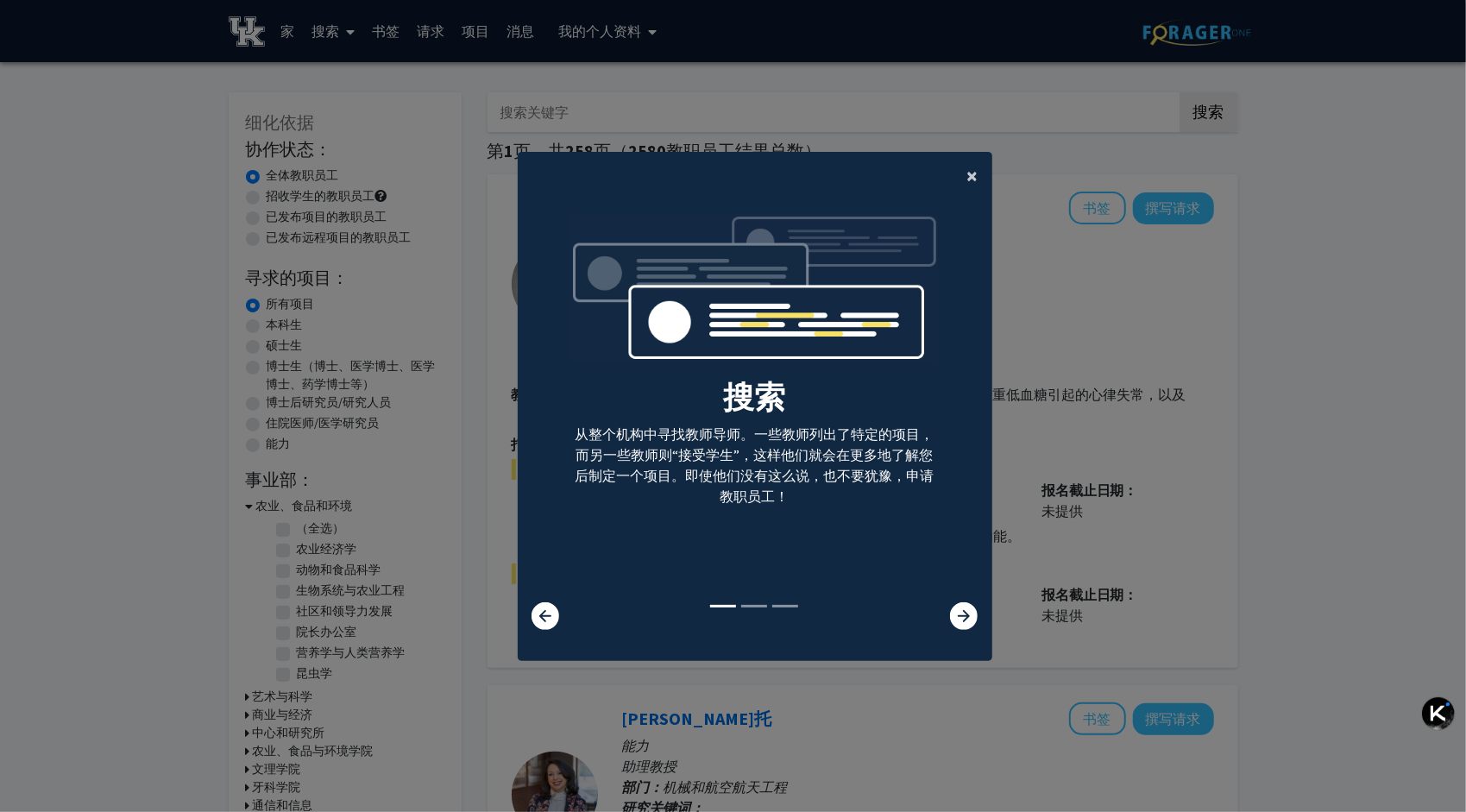
click at [967, 180] on span "×" at bounding box center [973, 176] width 11 height 27
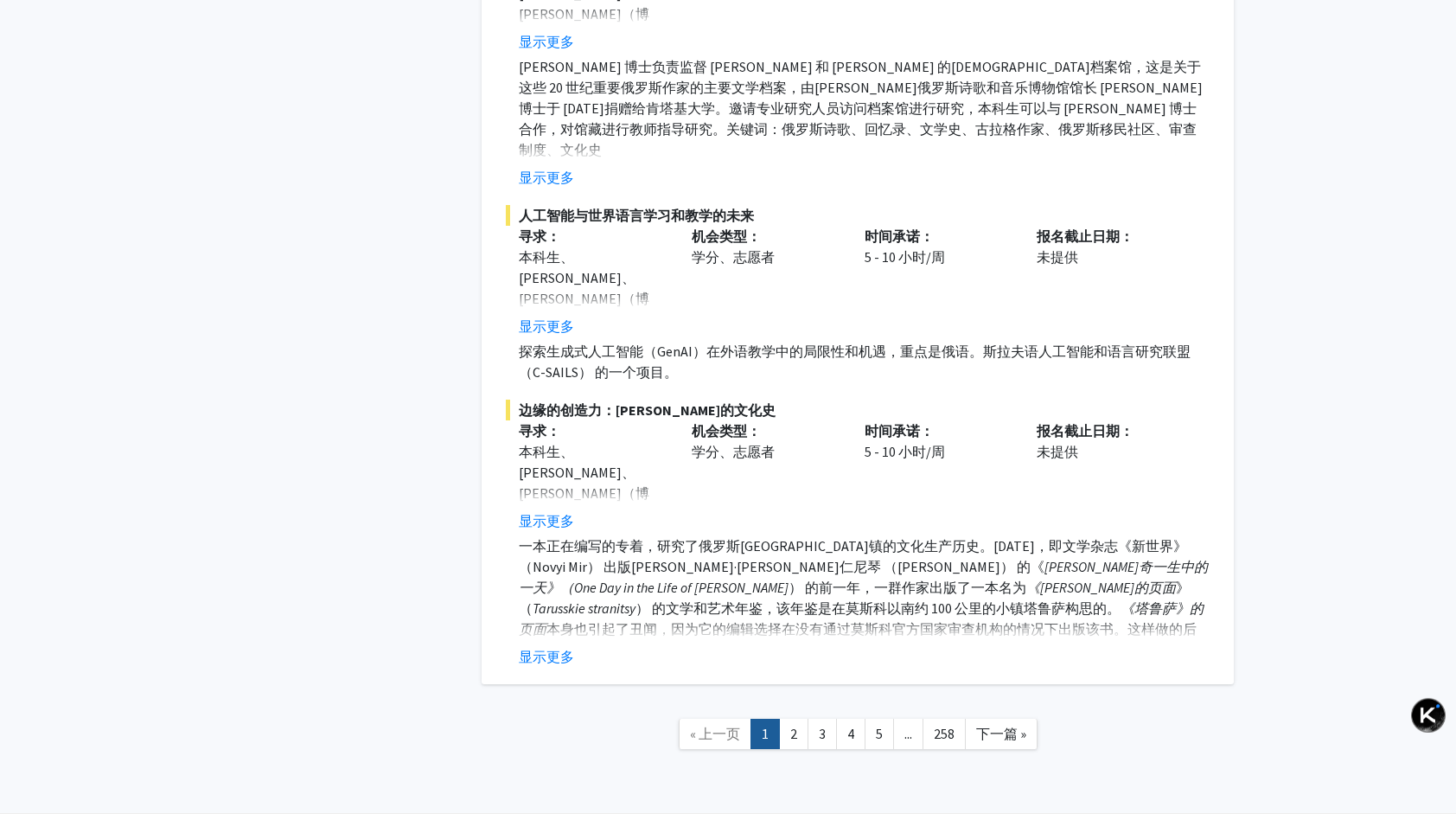
scroll to position [8058, 0]
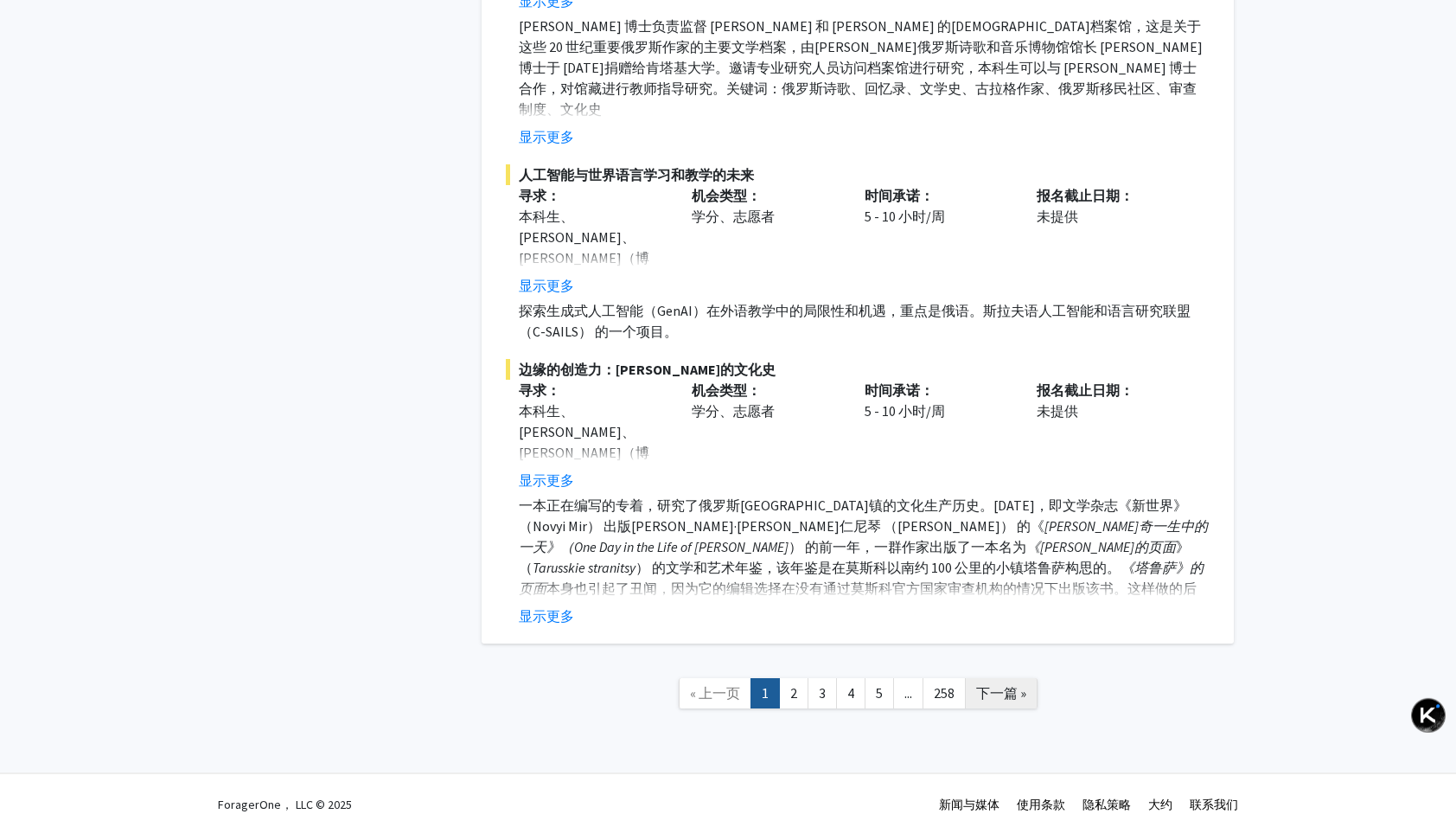
click at [1001, 684] on span "下一篇 »" at bounding box center [1001, 693] width 50 height 18
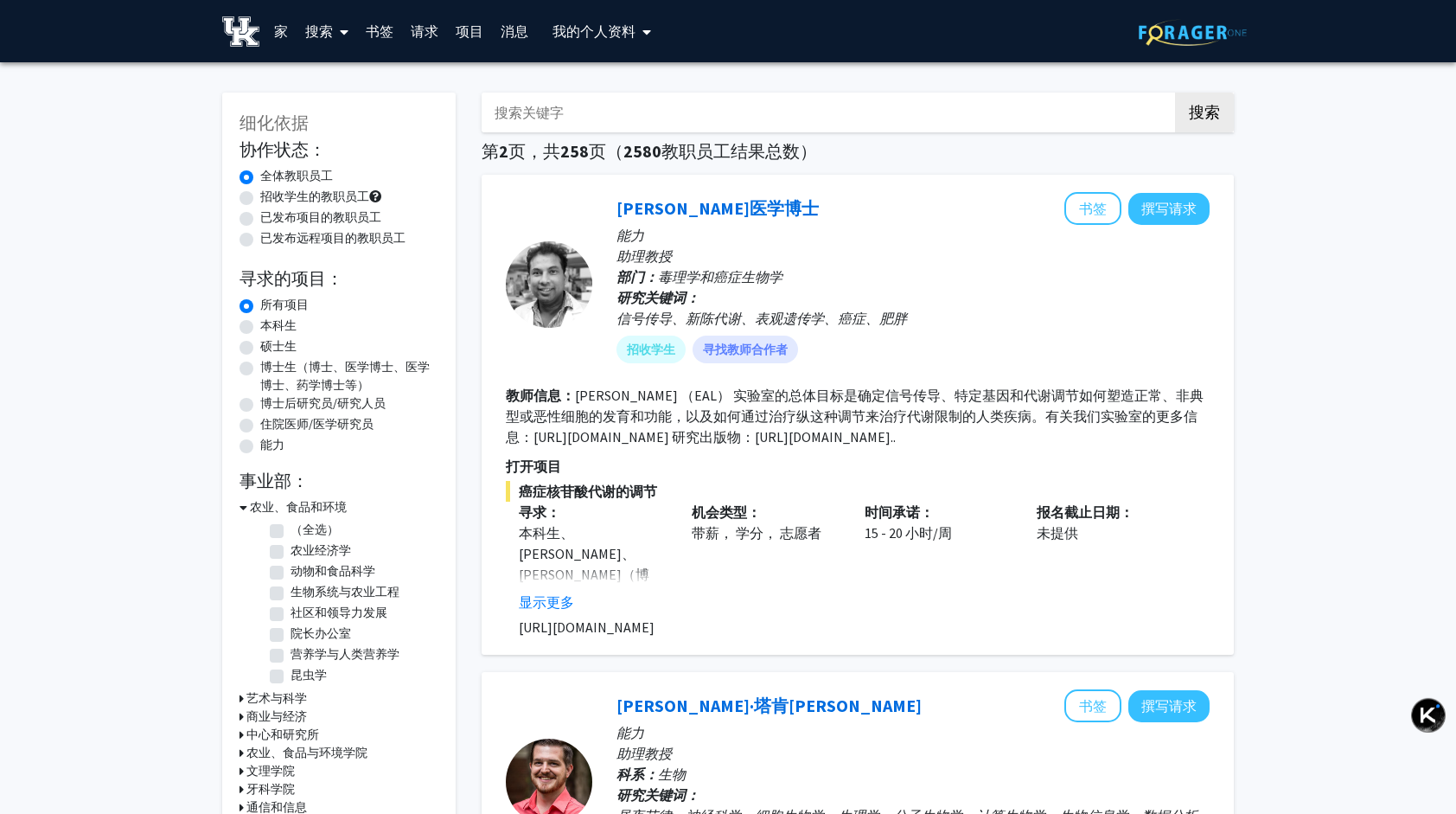
drag, startPoint x: 267, startPoint y: 207, endPoint x: 78, endPoint y: -3, distance: 282.5
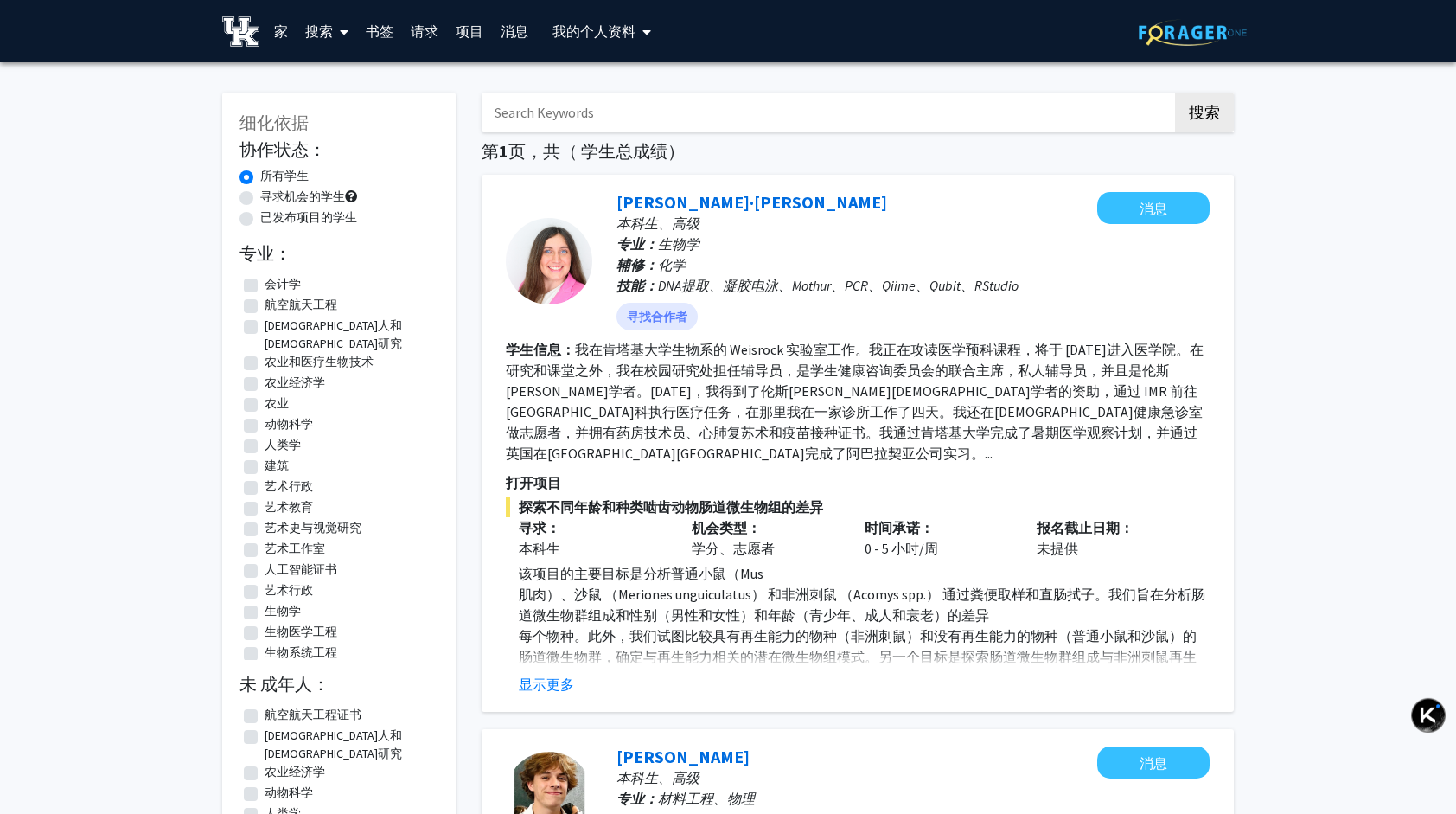
drag, startPoint x: 944, startPoint y: 206, endPoint x: 683, endPoint y: -64, distance: 375.5
click at [348, 41] on link "搜索" at bounding box center [326, 31] width 60 height 60
click at [332, 84] on span "教职员工" at bounding box center [350, 79] width 107 height 34
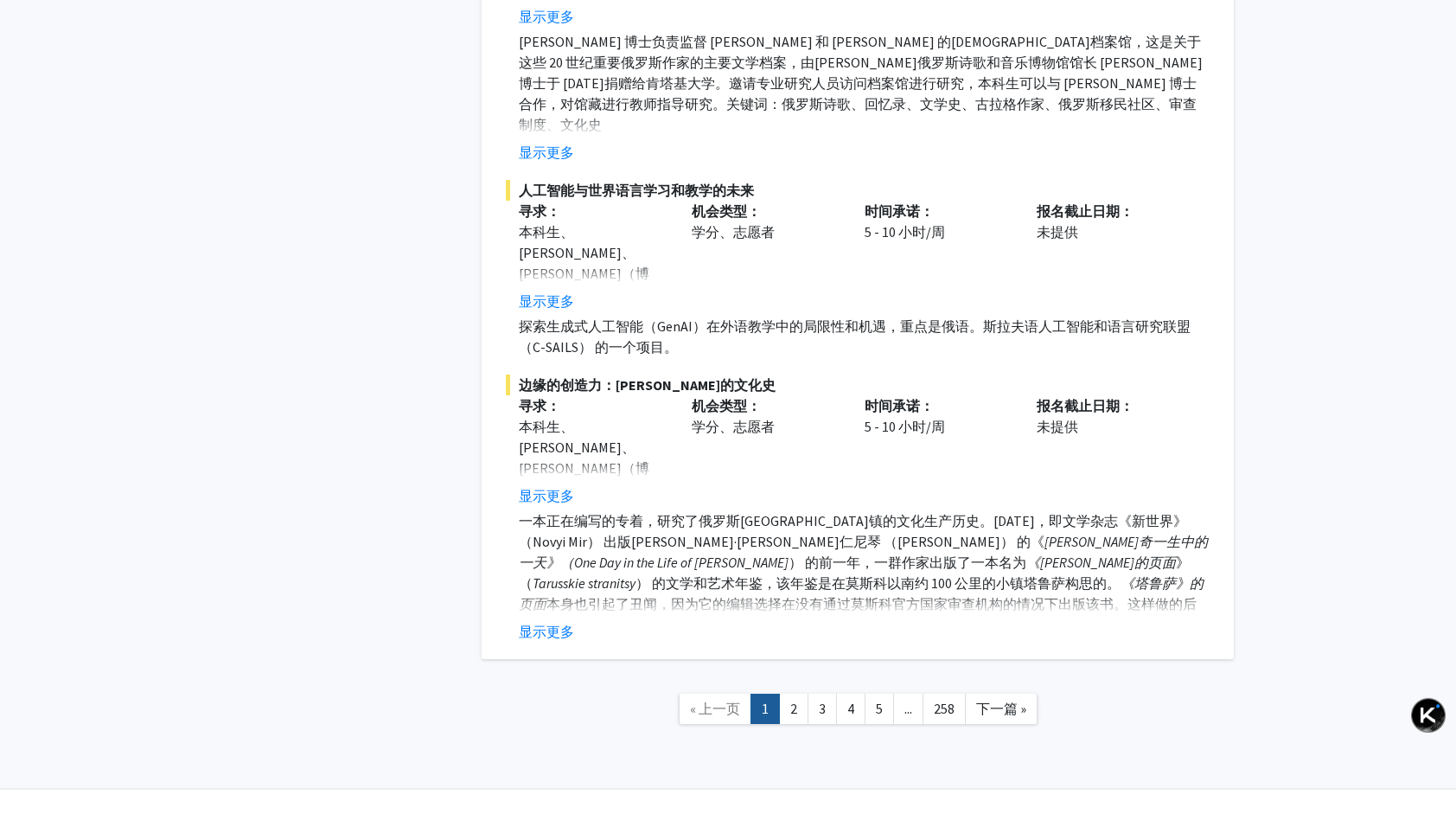
scroll to position [8043, 0]
click at [989, 699] on span "下一篇 »" at bounding box center [1001, 708] width 50 height 18
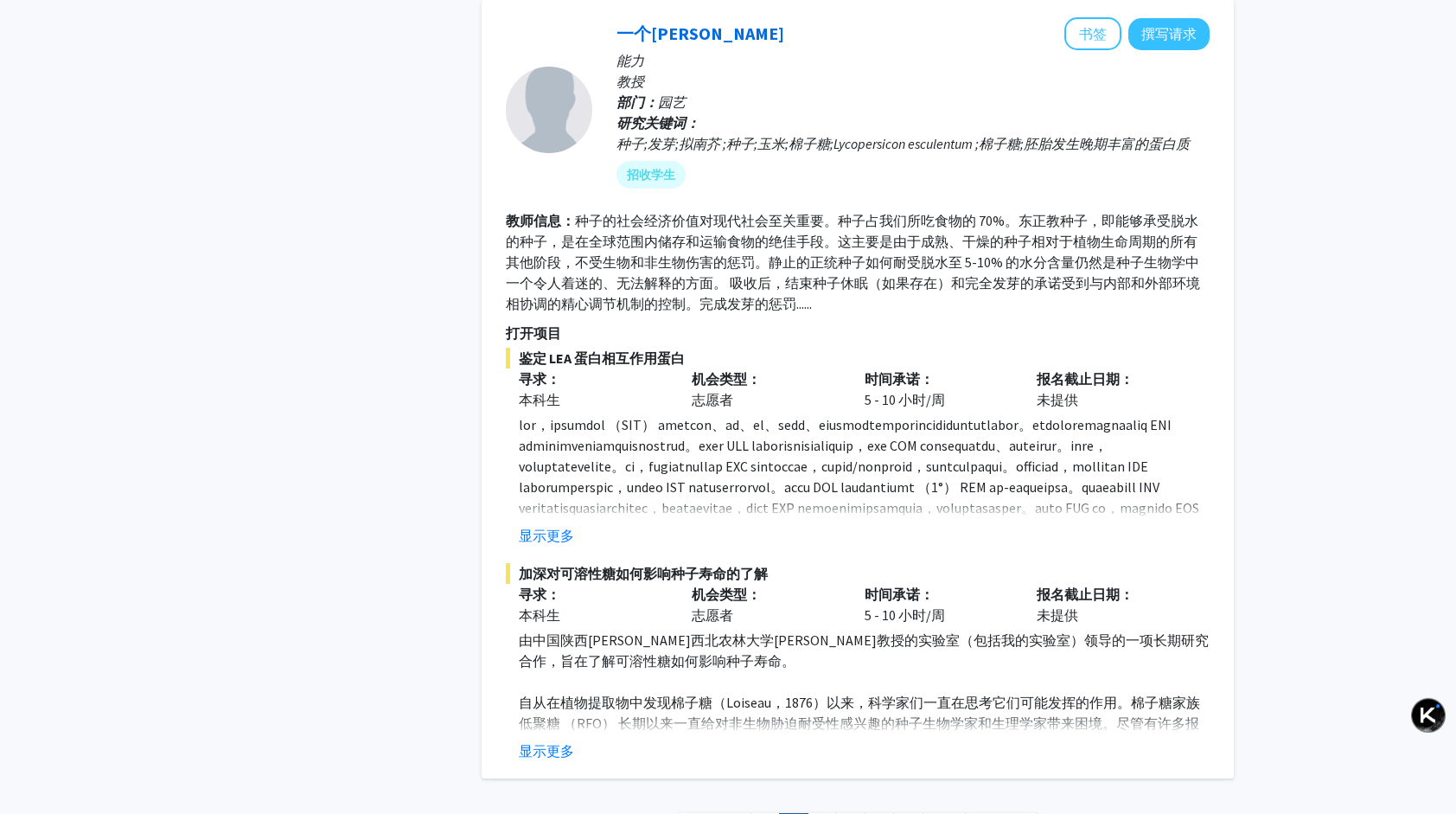
scroll to position [6438, 0]
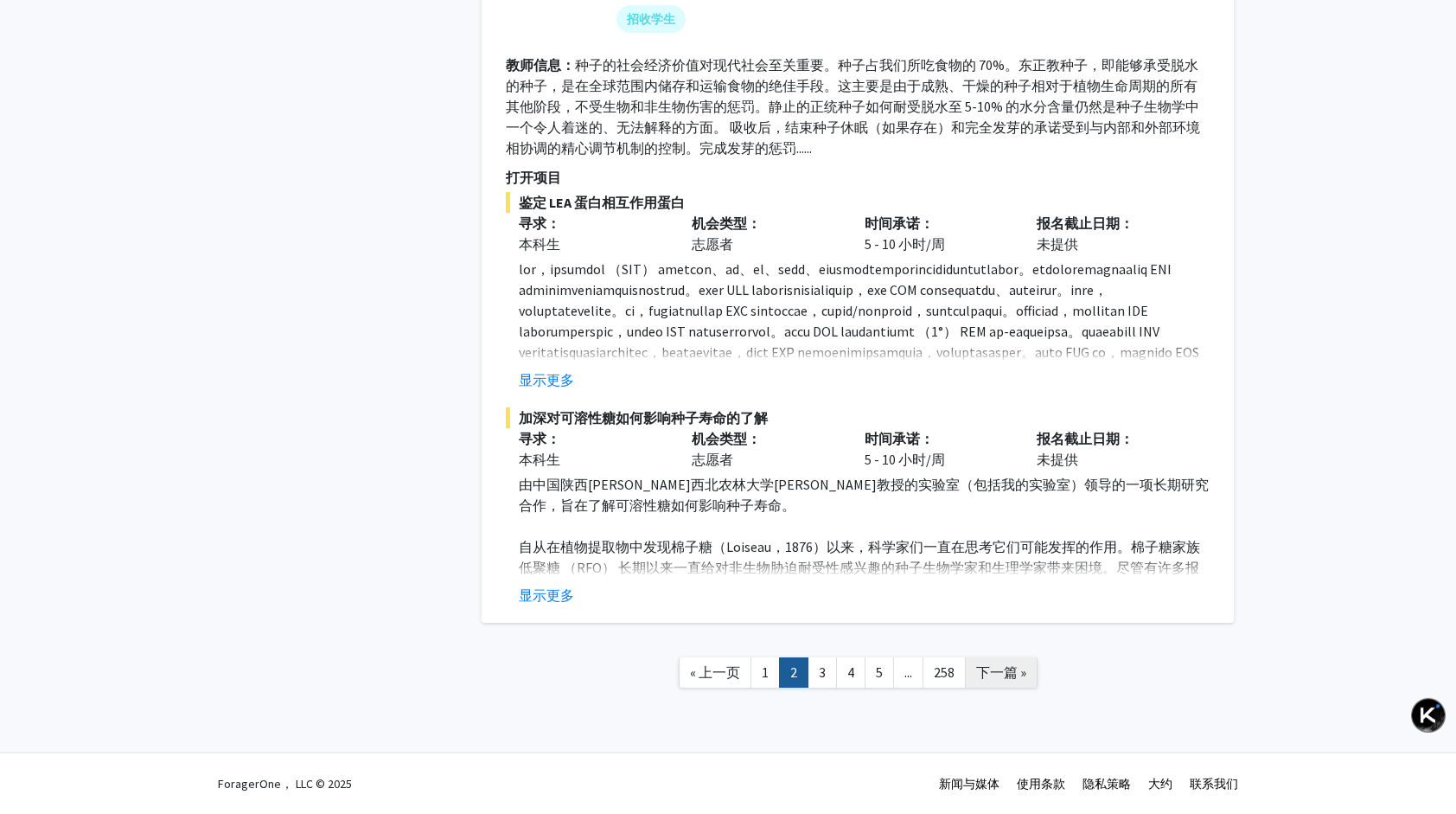
click at [1002, 666] on span "下一篇 »" at bounding box center [1001, 671] width 50 height 18
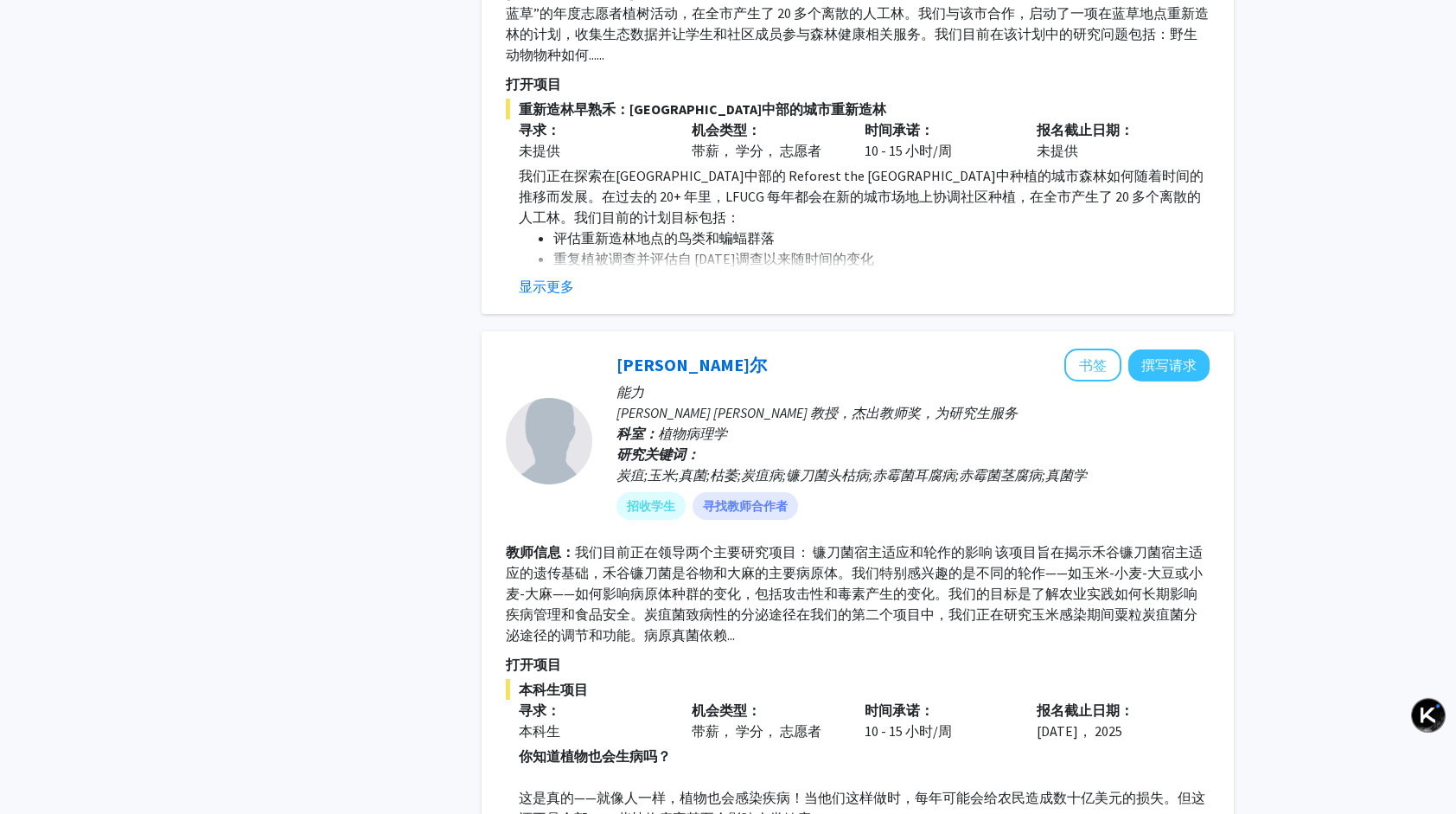
scroll to position [5061, 0]
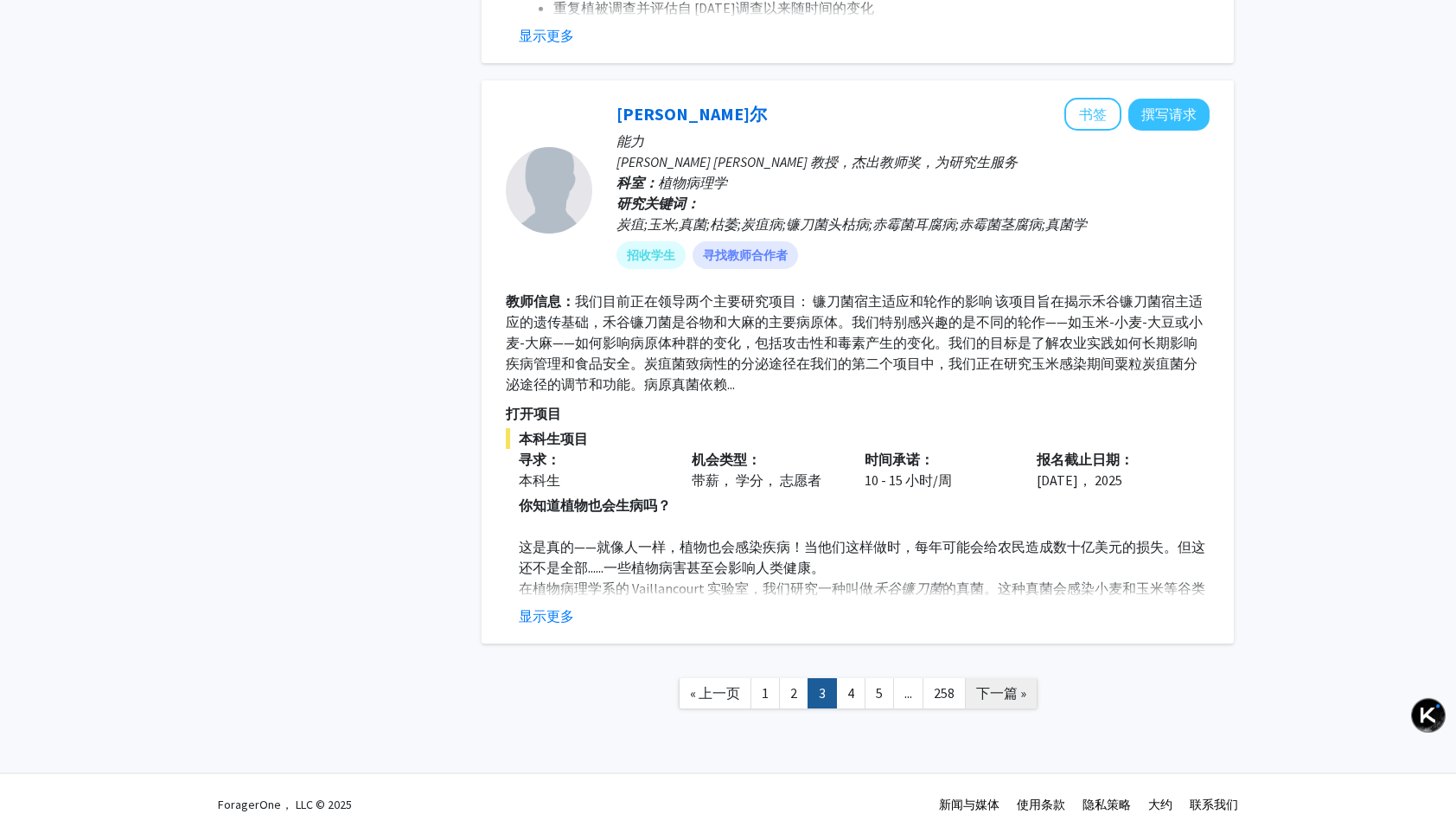
click at [1014, 684] on span "下一篇 »" at bounding box center [1001, 693] width 50 height 18
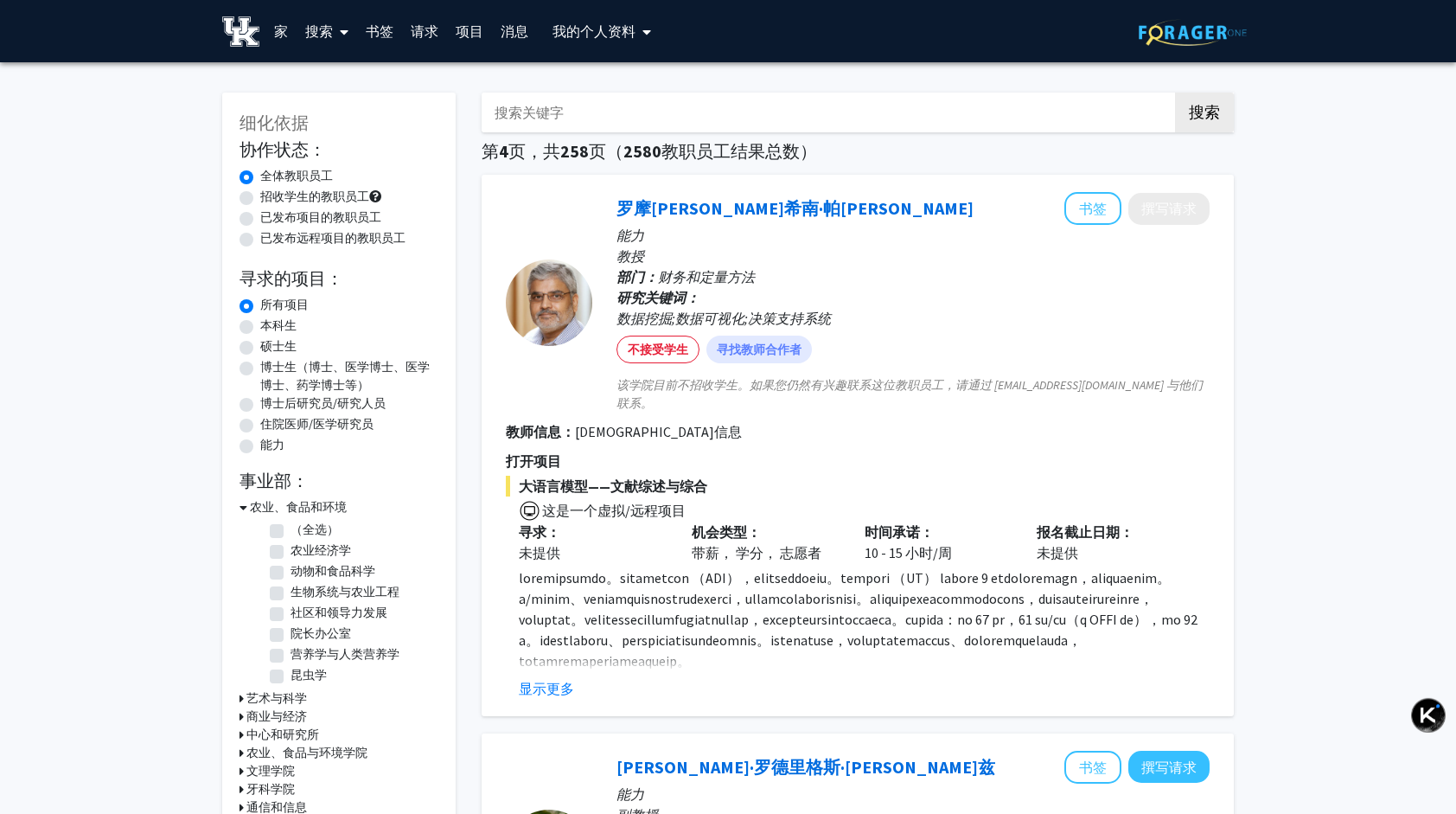
click at [260, 323] on label "本科生" at bounding box center [278, 326] width 36 height 19
click at [260, 323] on input "本科生" at bounding box center [266, 322] width 11 height 11
radio input "true"
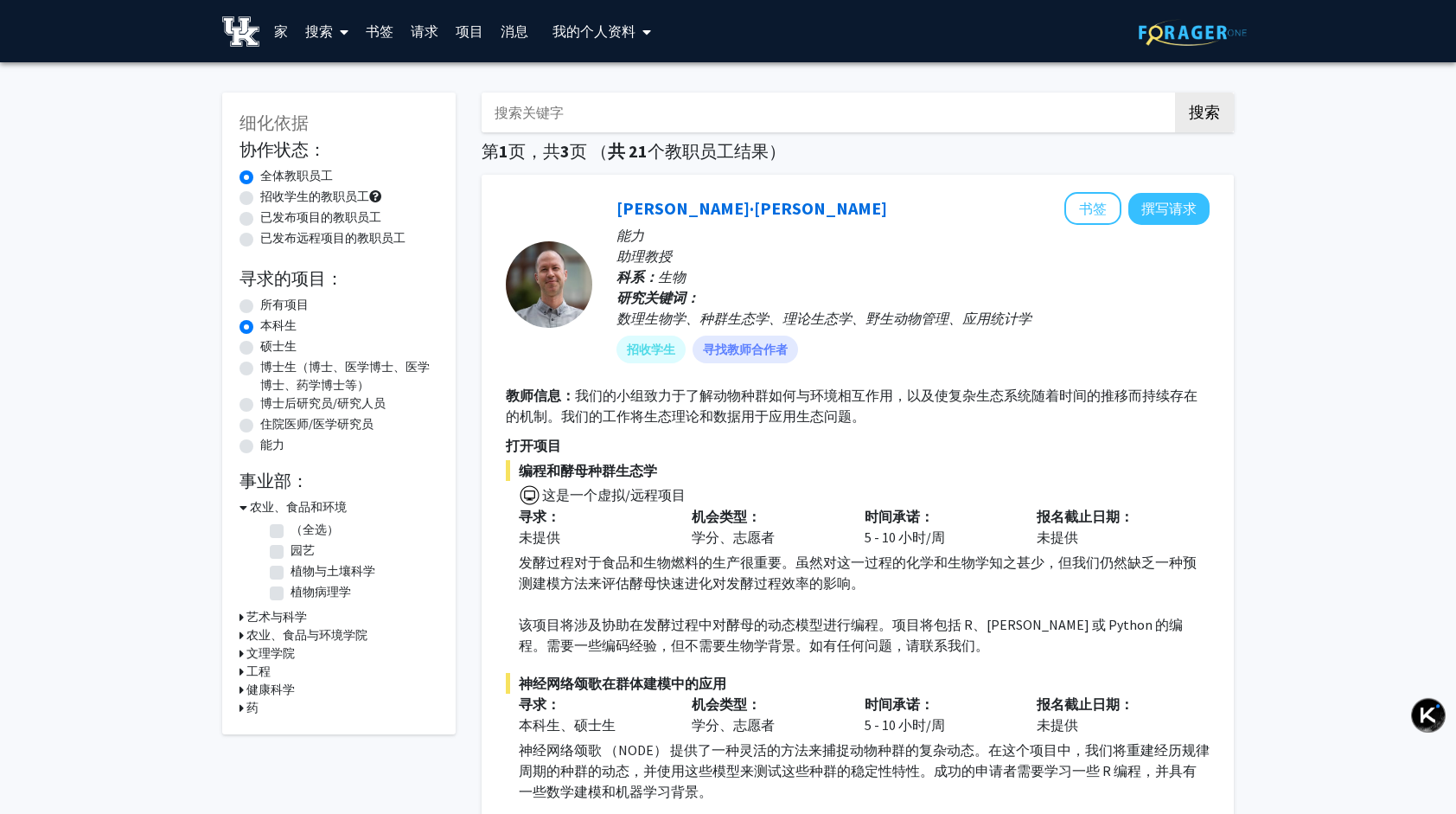
click at [260, 202] on label "招收学生的教职员工" at bounding box center [315, 197] width 109 height 19
click at [260, 199] on input "招收学生的教职员工" at bounding box center [266, 194] width 11 height 11
radio input "true"
click at [240, 674] on icon at bounding box center [242, 671] width 5 height 19
click at [287, 733] on fg-checkbox "Mechanical and Aerospace Engineering 机械与航空航天工程" at bounding box center [351, 736] width 164 height 20
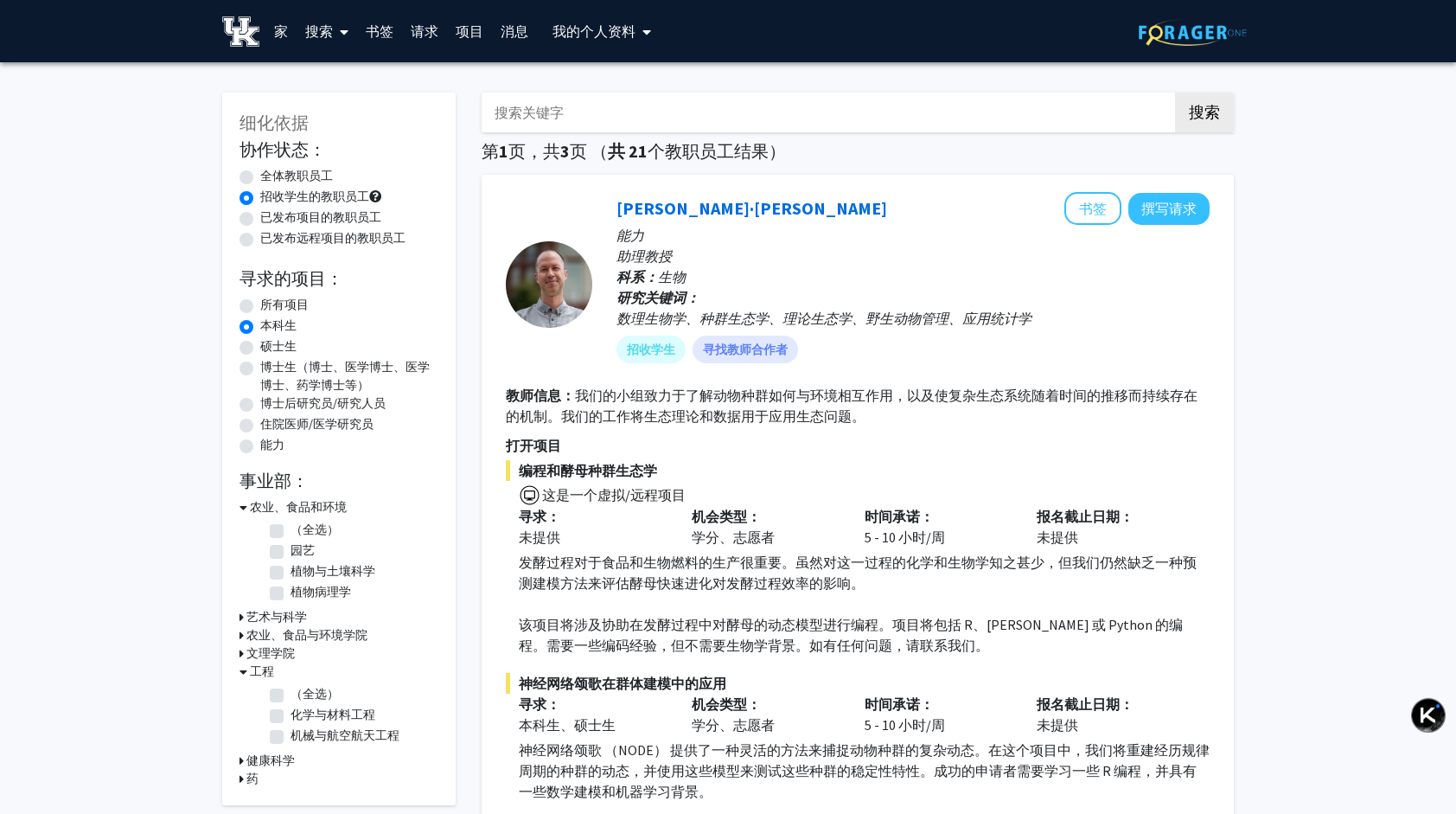
click at [291, 733] on label "机械与航空航天工程" at bounding box center [345, 735] width 109 height 19
click at [291, 733] on input "机械与航空航天工程" at bounding box center [296, 732] width 11 height 11
checkbox input "true"
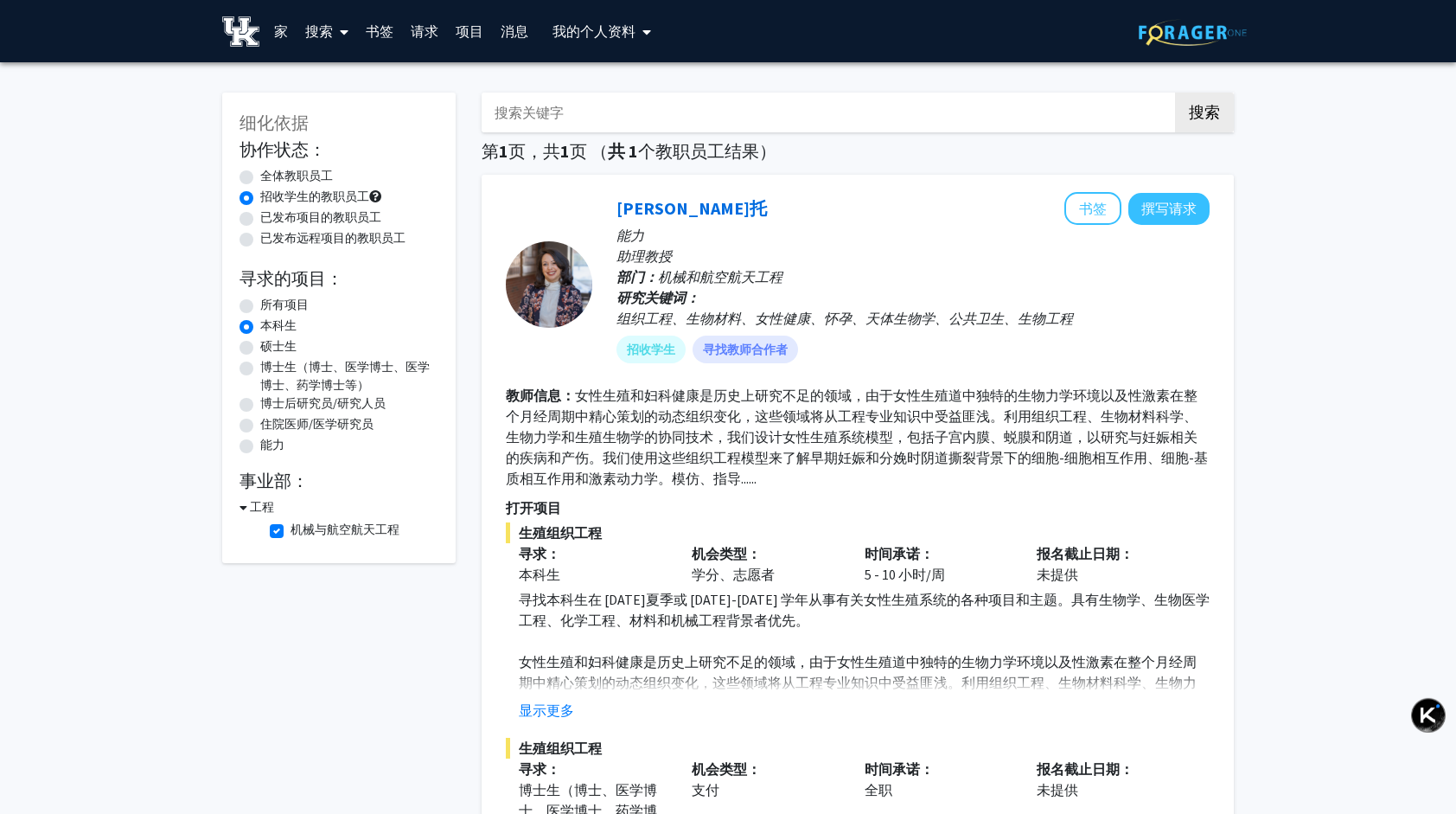
click at [260, 177] on label "全体教职员工" at bounding box center [296, 176] width 72 height 19
click at [260, 177] on input "全体教职员工" at bounding box center [266, 172] width 11 height 11
radio input "true"
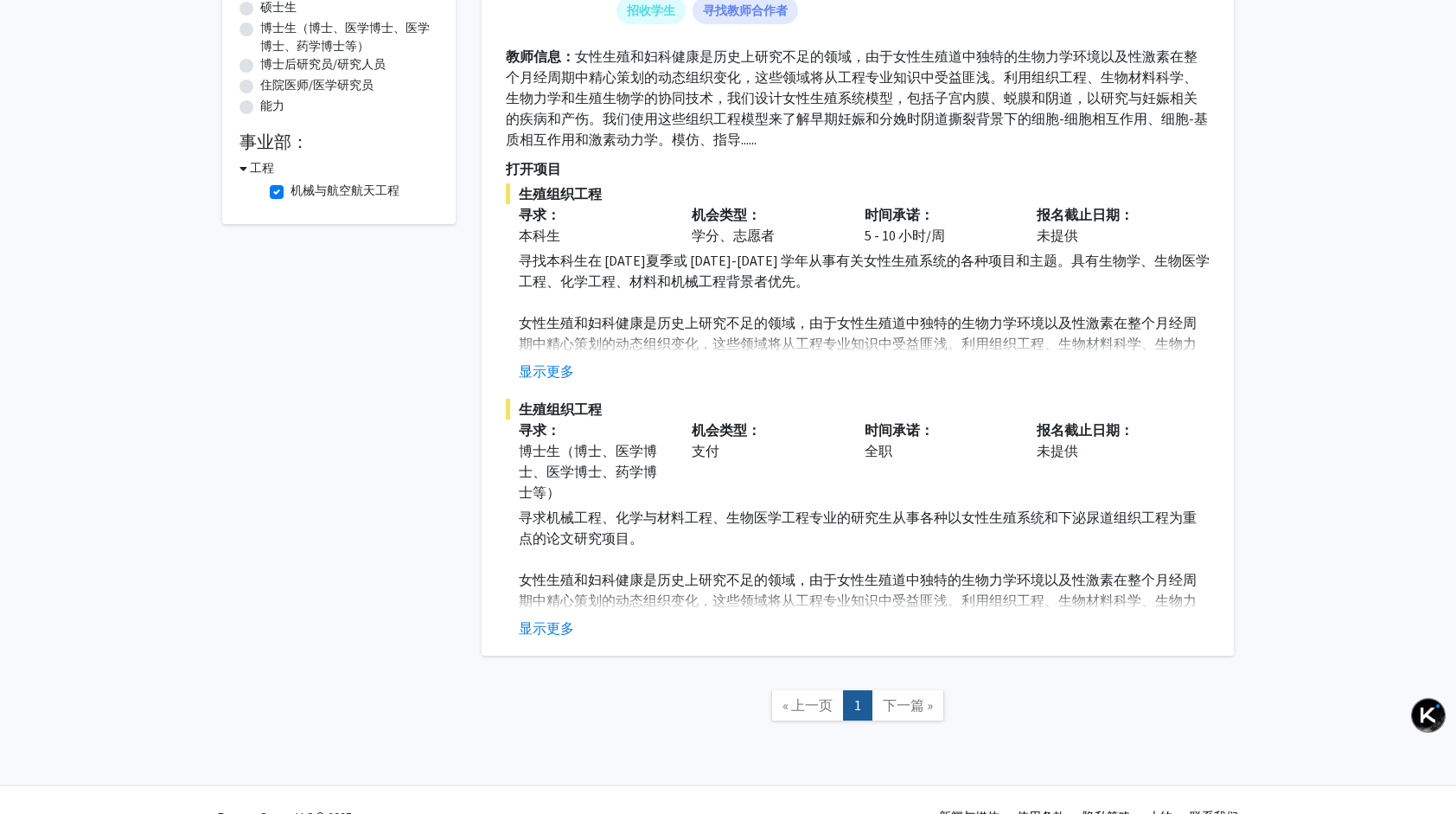
scroll to position [372, 0]
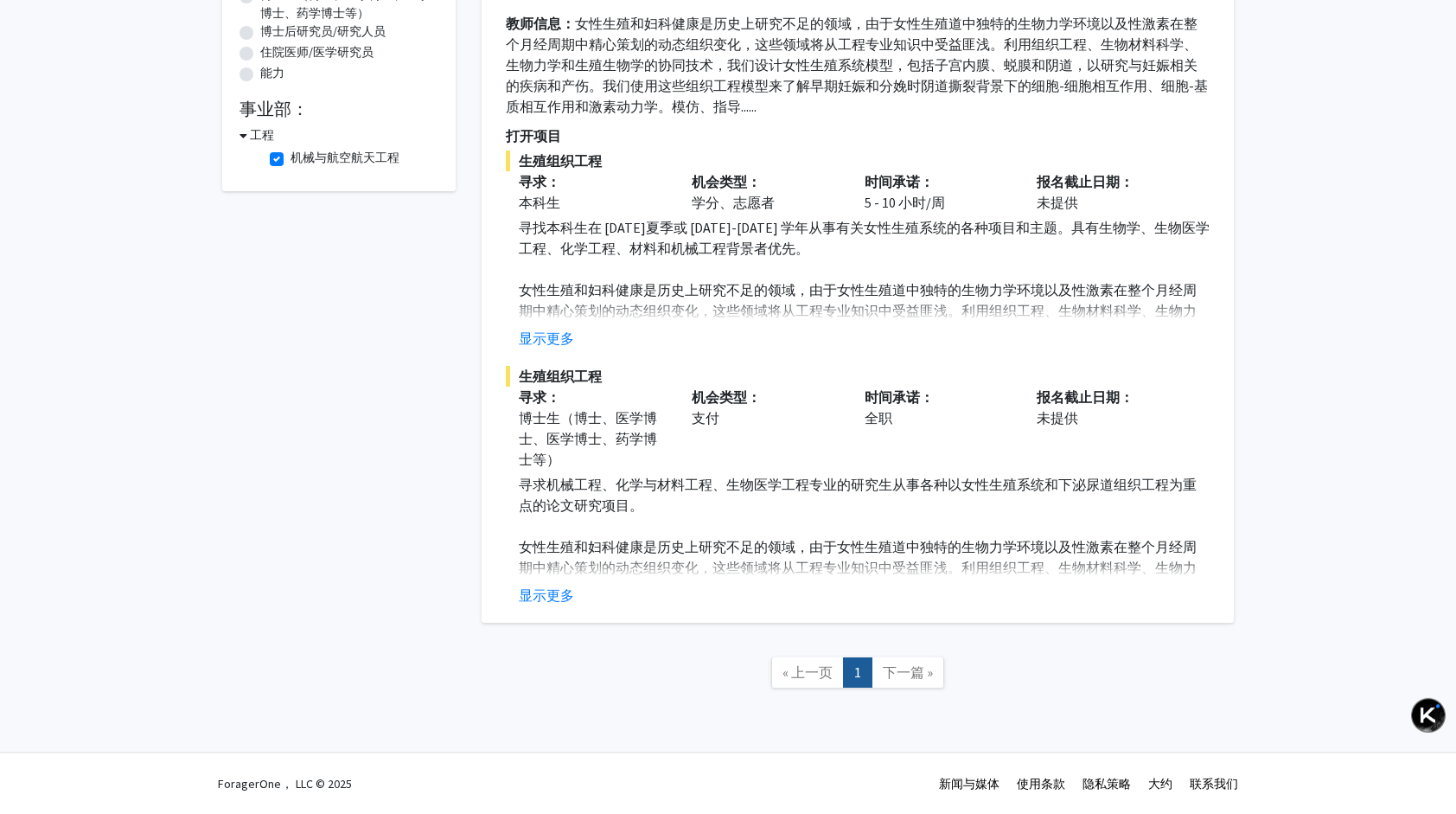
click at [915, 673] on span "下一篇 »" at bounding box center [907, 671] width 50 height 18
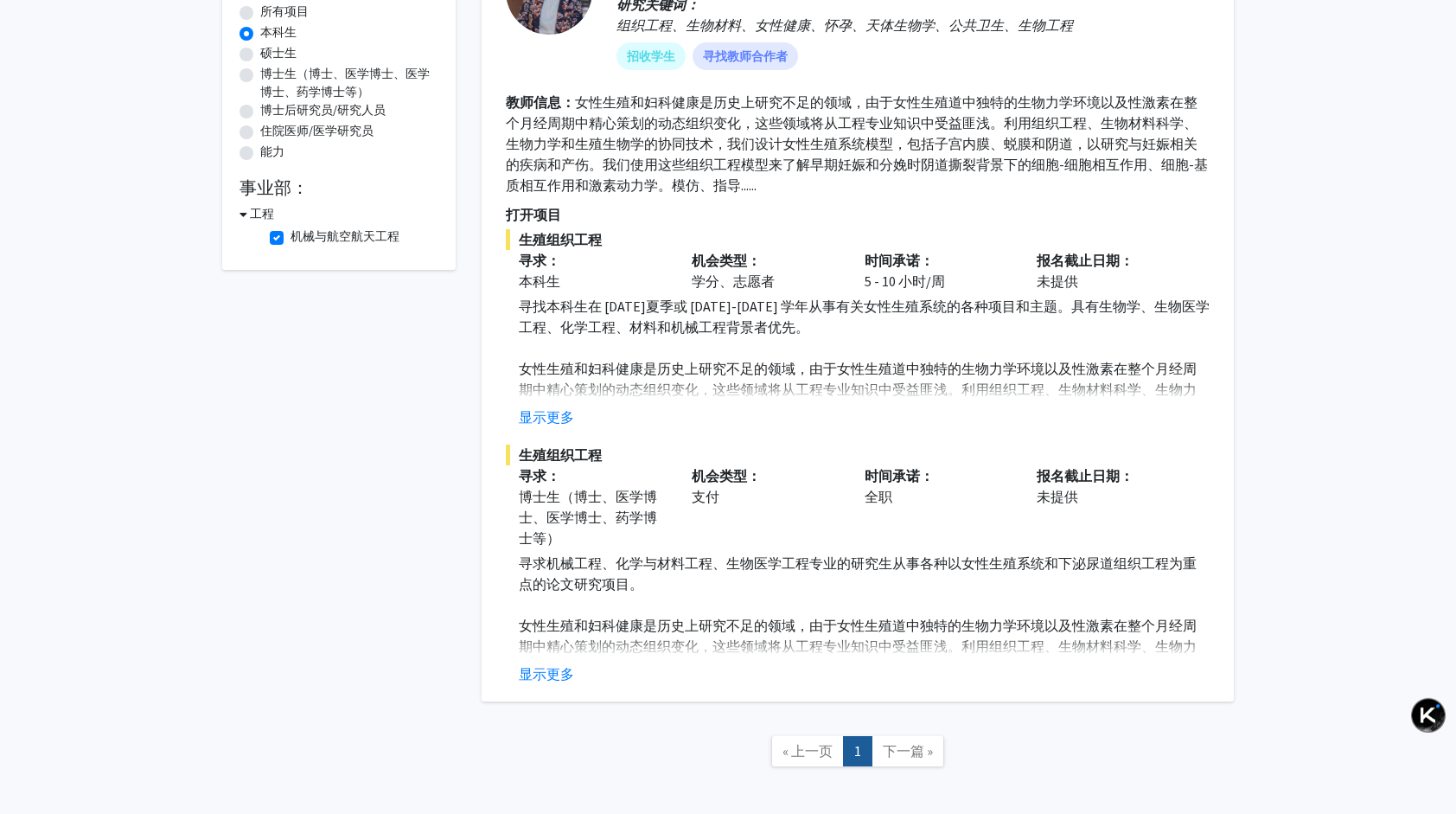
scroll to position [0, 0]
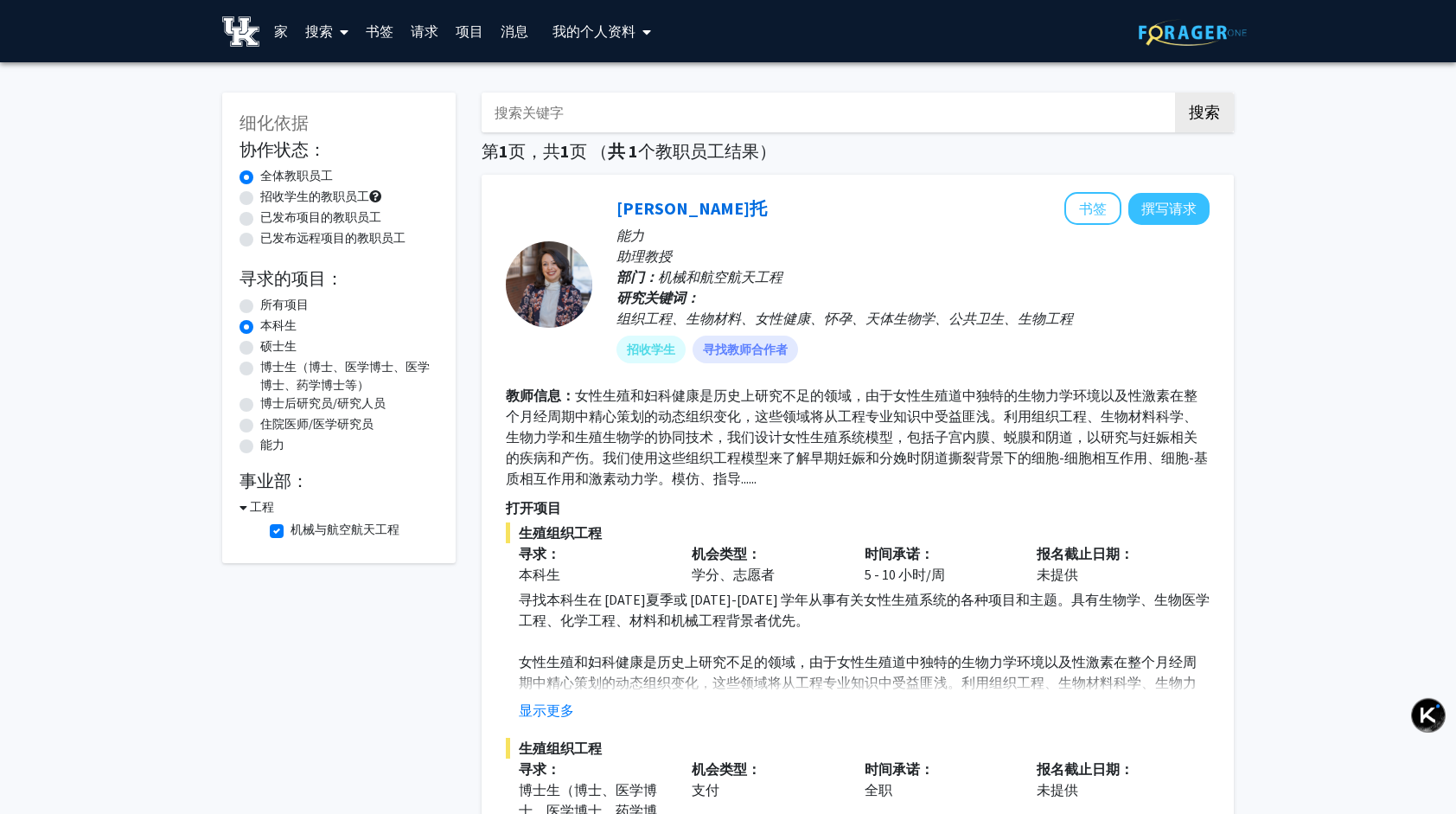
click at [255, 303] on div "所有项目" at bounding box center [339, 306] width 199 height 20
click at [269, 309] on label "所有项目" at bounding box center [284, 305] width 48 height 19
click at [269, 307] on input "所有项目" at bounding box center [266, 301] width 11 height 11
radio input "true"
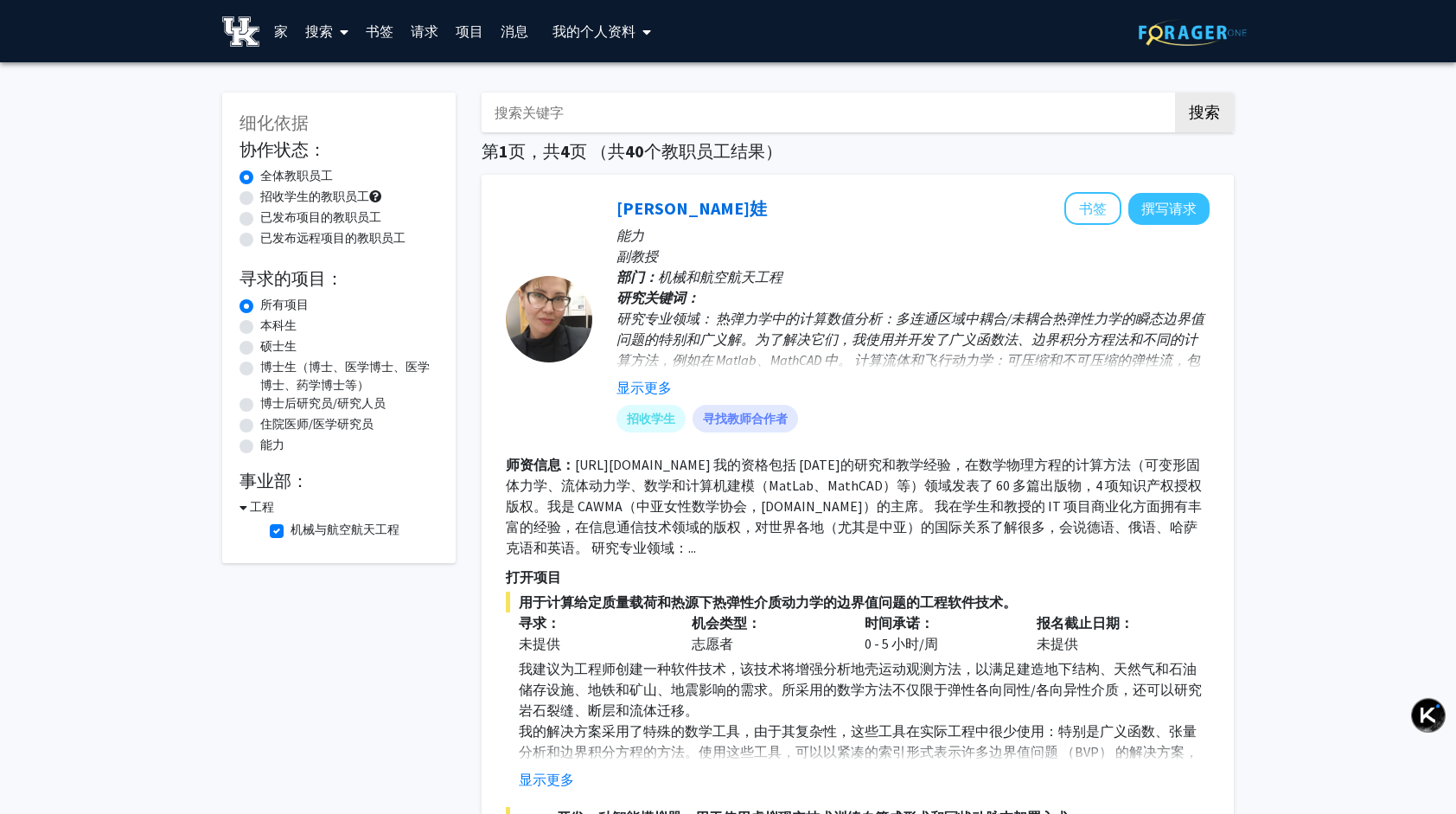
drag, startPoint x: 930, startPoint y: 341, endPoint x: 417, endPoint y: 68, distance: 581.1
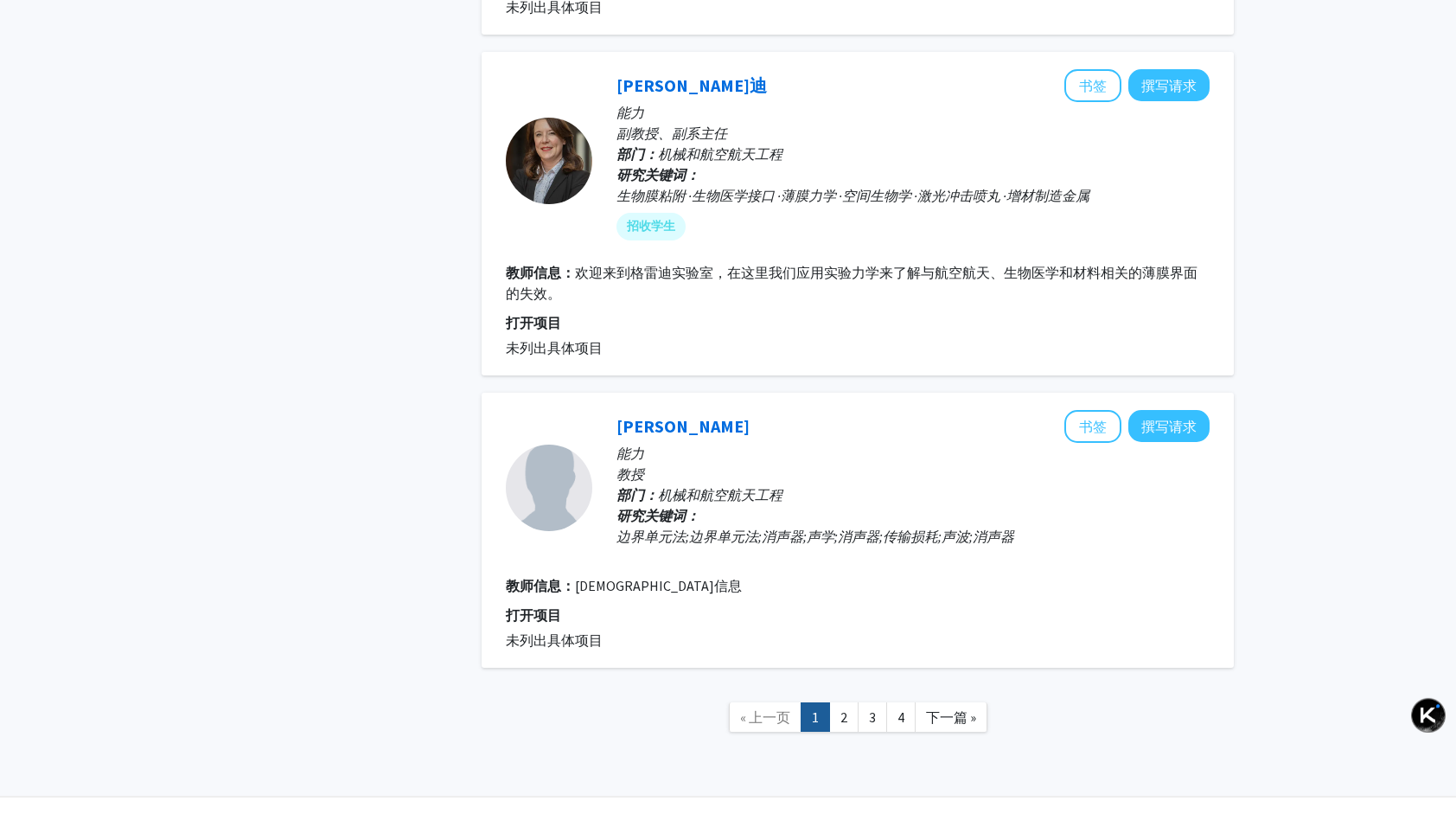
scroll to position [4104, 0]
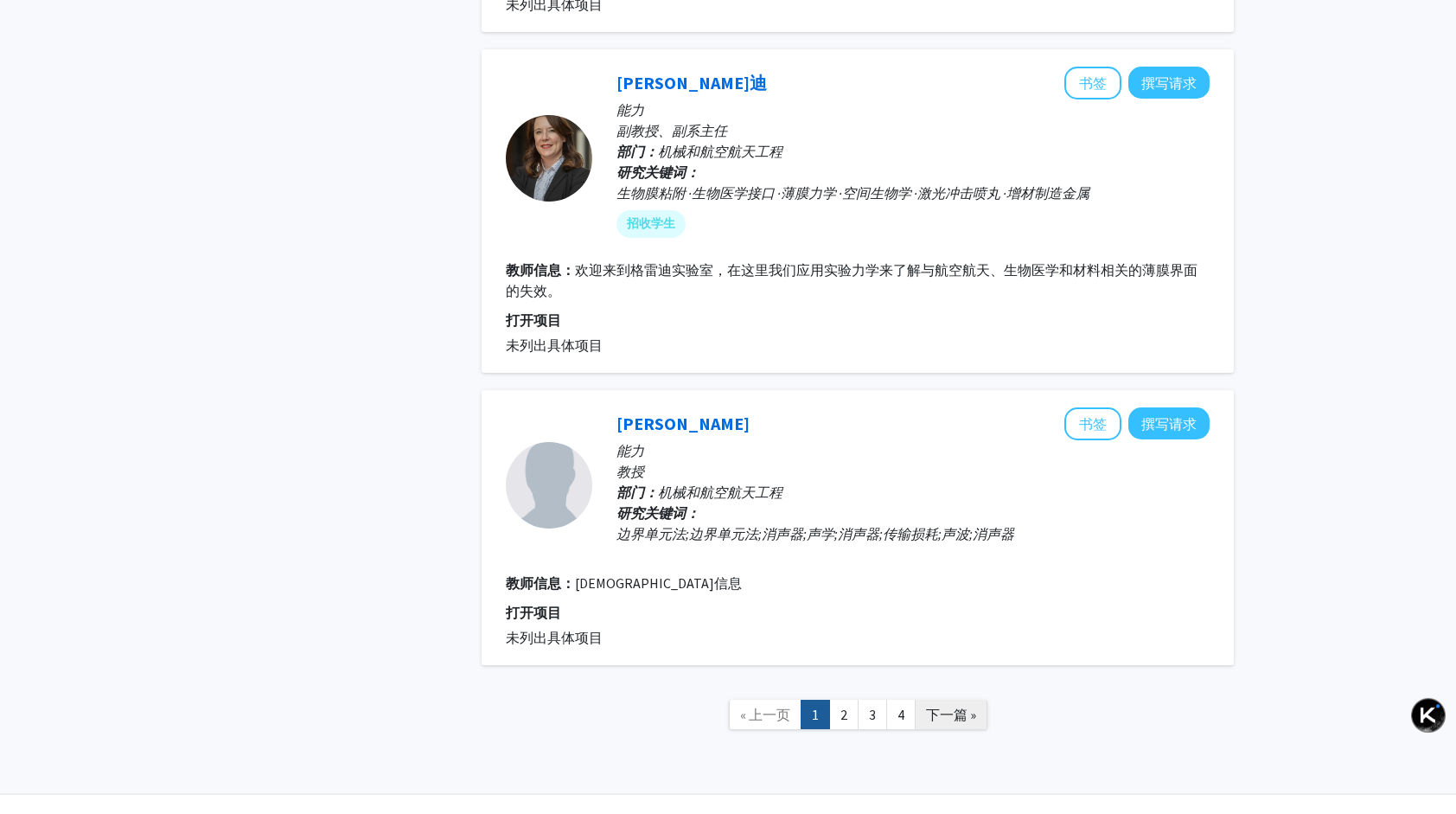
click at [938, 699] on link "下一篇 »" at bounding box center [951, 714] width 72 height 31
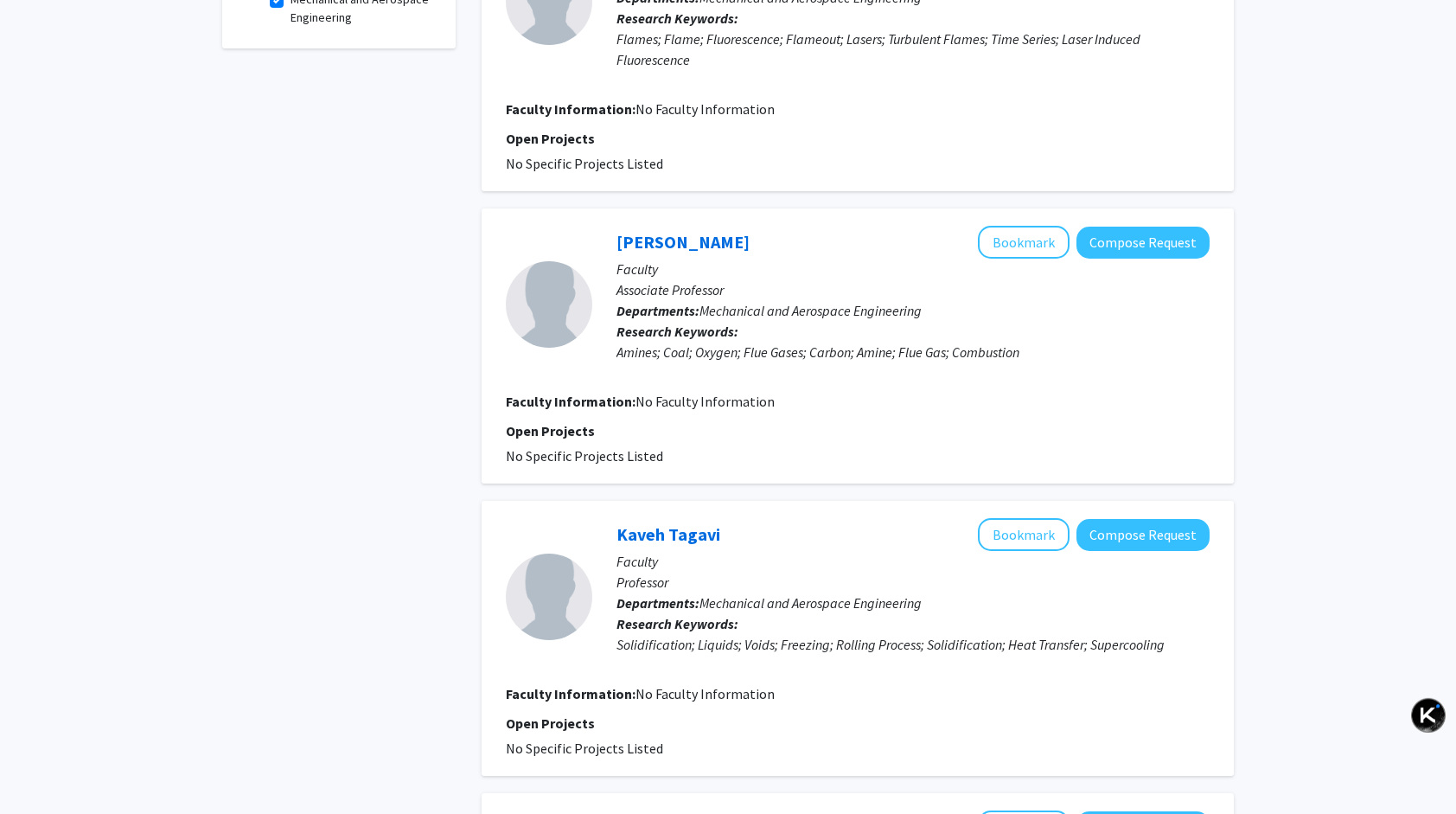
scroll to position [377, 0]
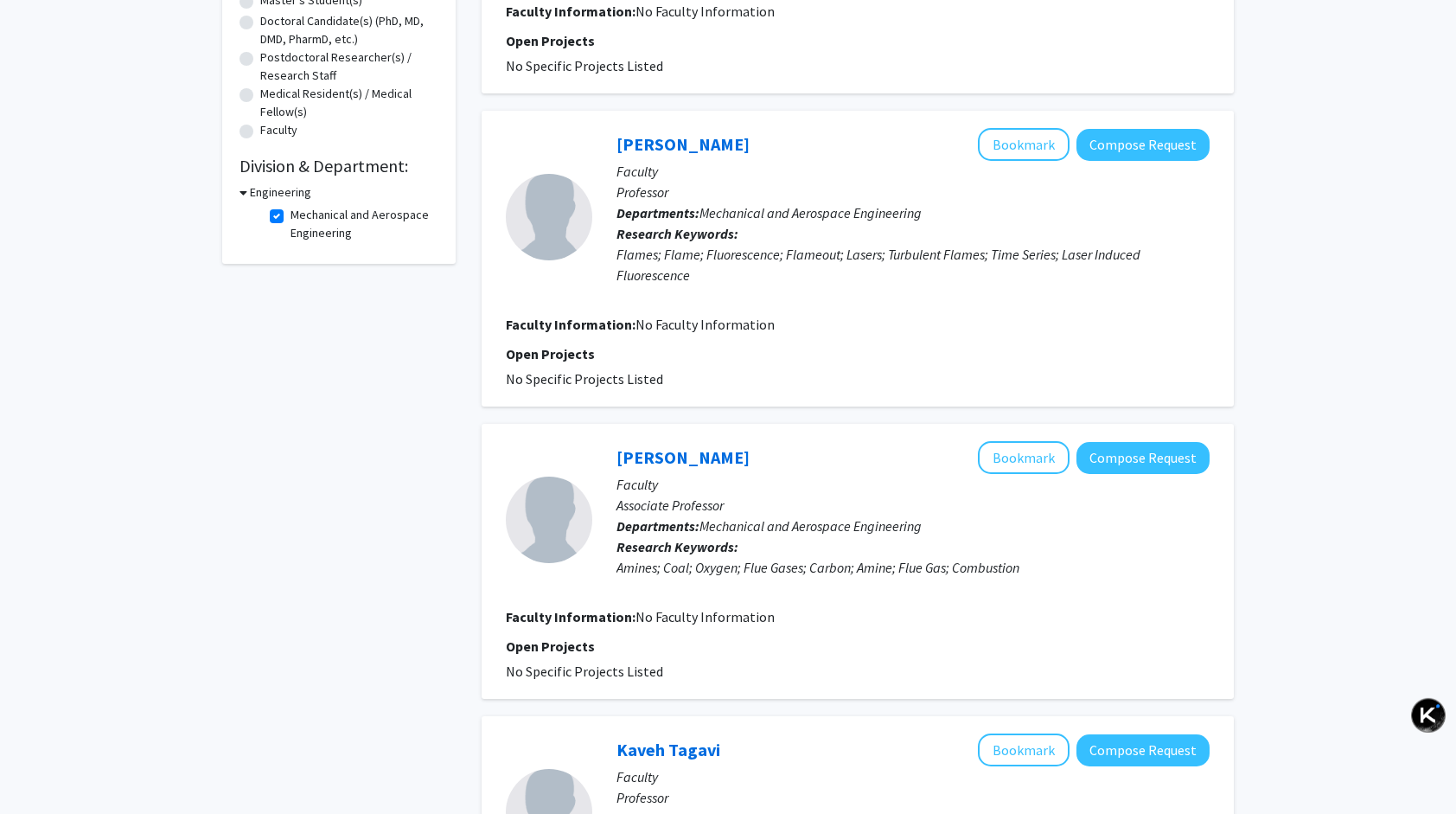
click at [616, 140] on link "[PERSON_NAME]" at bounding box center [683, 144] width 133 height 21
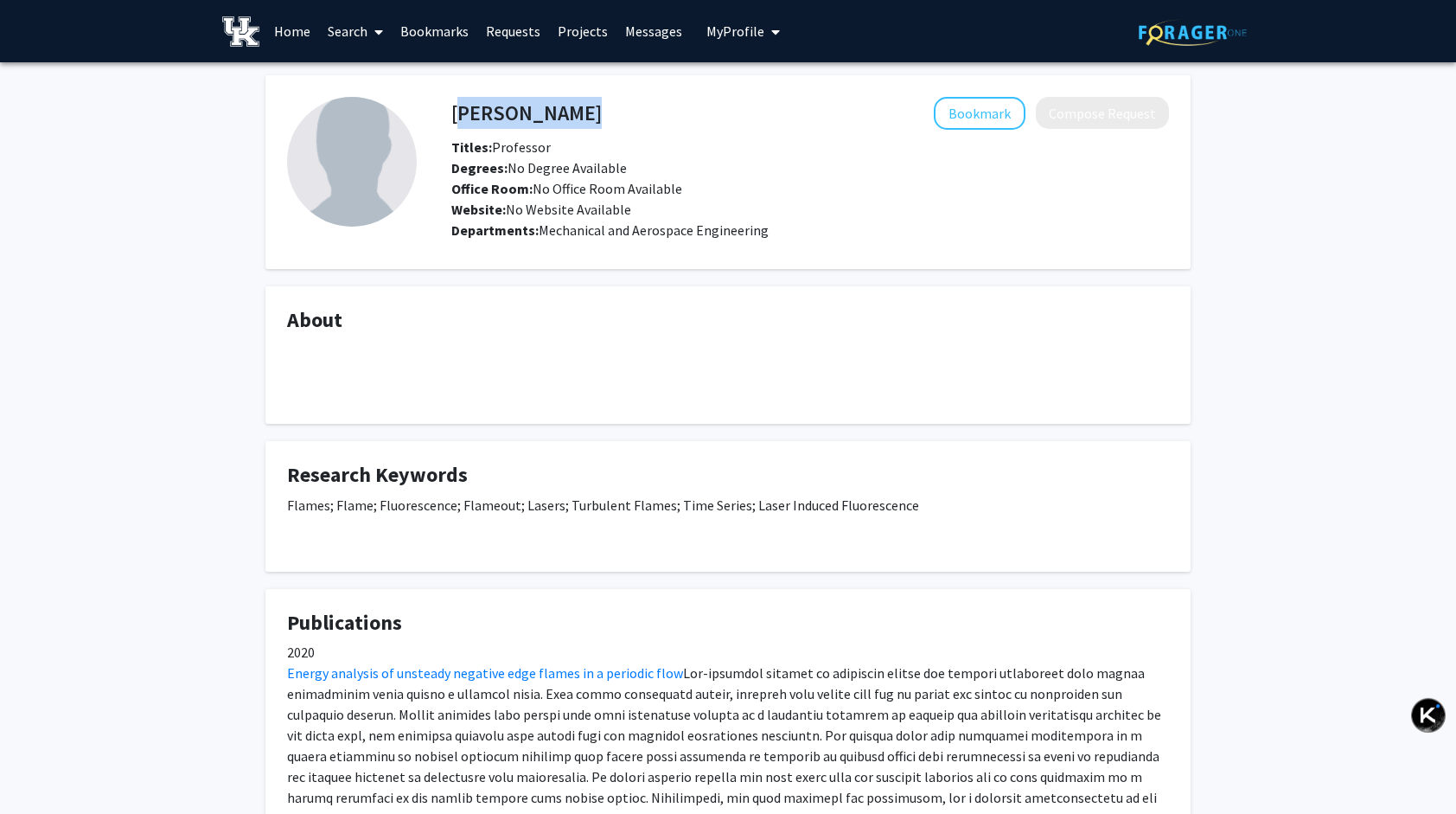
click at [451, 110] on div "[PERSON_NAME] Bookmark Compose Request" at bounding box center [809, 113] width 743 height 32
drag, startPoint x: 1104, startPoint y: 383, endPoint x: 1081, endPoint y: 455, distance: 75.6
click at [1081, 455] on div "[PERSON_NAME] Bookmark Compose Request Titles: Professor Degrees: No Degree Ava…" at bounding box center [728, 486] width 951 height 823
click at [936, 441] on fg-card "Research Keywords Flames; Flame; Fluorescence; Flameout; Lasers; Turbulent Flam…" at bounding box center [728, 506] width 925 height 131
click at [291, 22] on link "Home" at bounding box center [292, 31] width 54 height 60
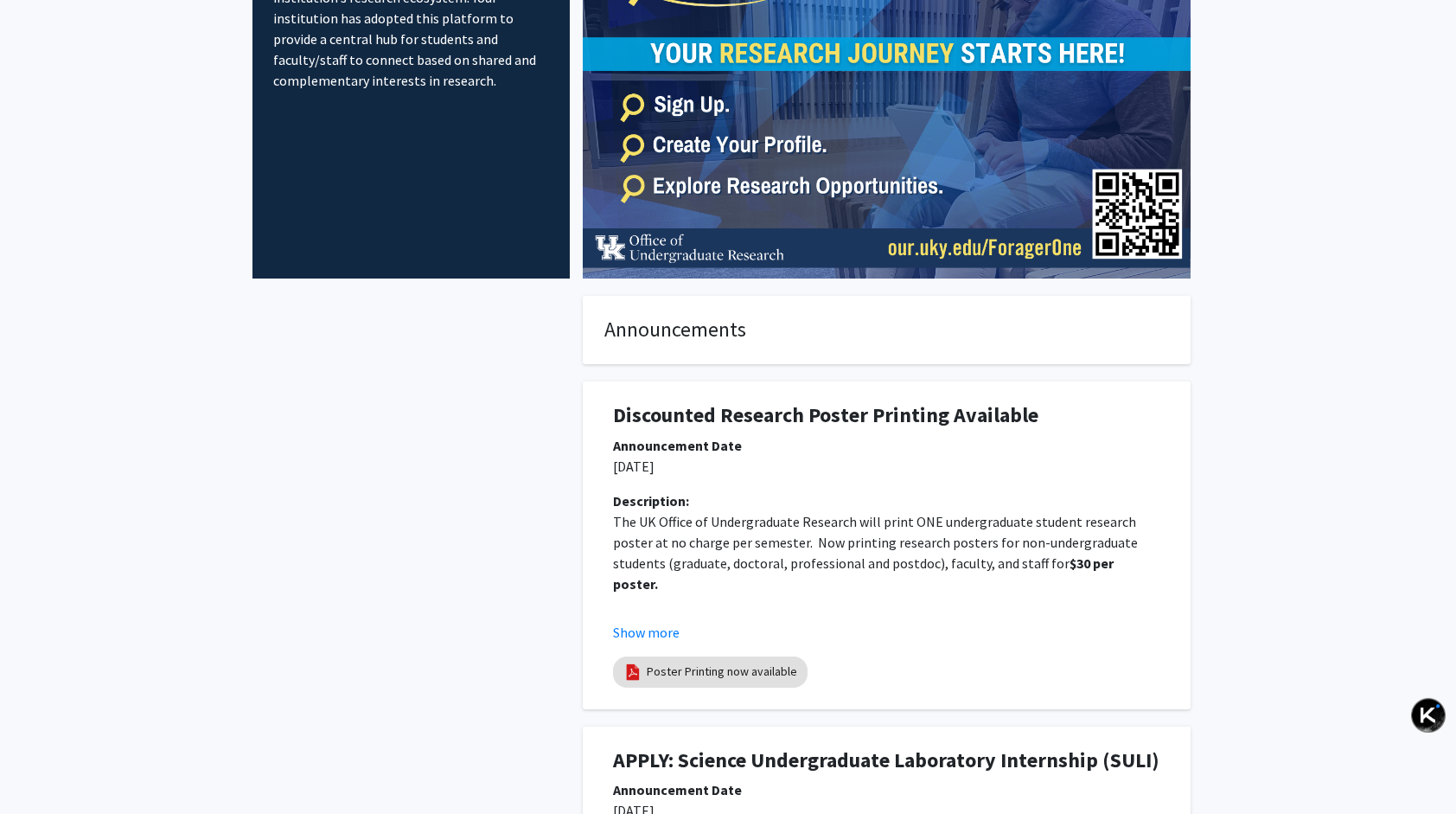
scroll to position [173, 0]
